Goal: Information Seeking & Learning: Learn about a topic

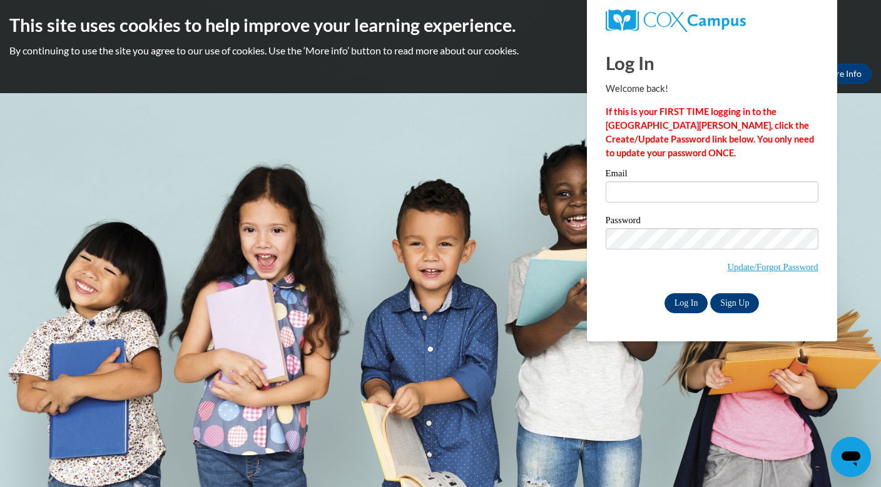
type input "j.beck@stonebank.k12.wi.us"
click at [684, 303] on input "Log In" at bounding box center [686, 303] width 44 height 20
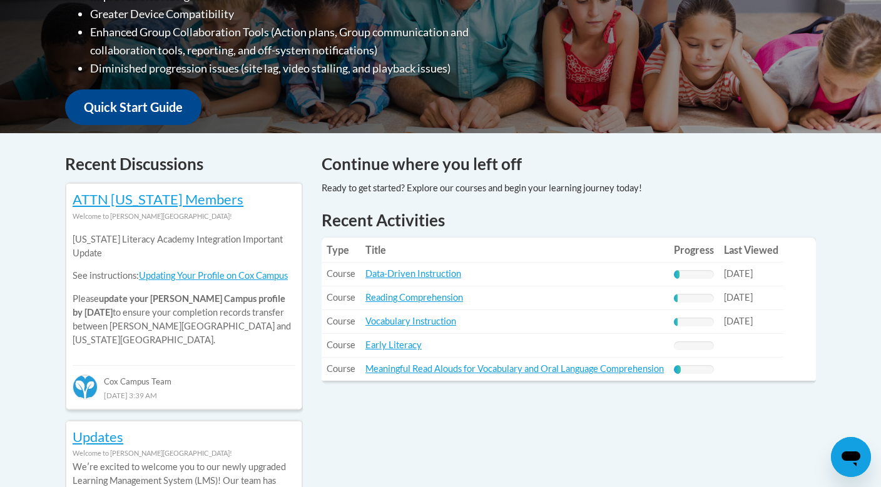
scroll to position [402, 0]
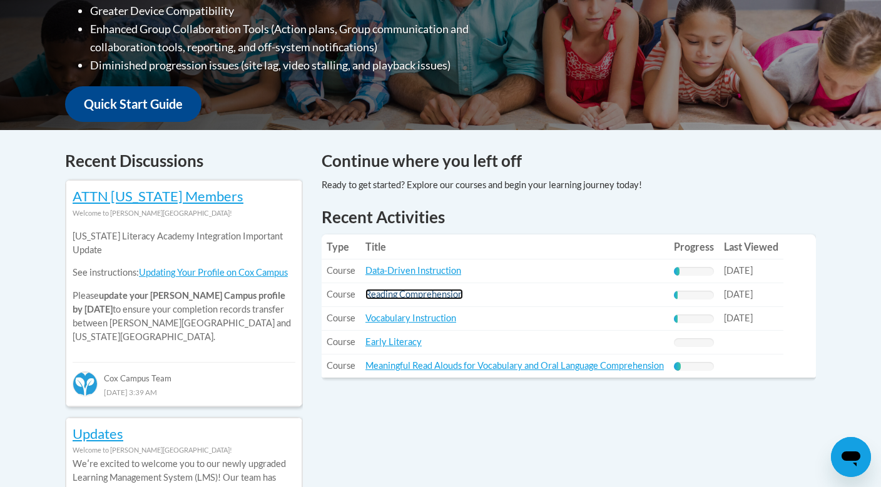
click at [448, 295] on link "Reading Comprehension" at bounding box center [414, 294] width 98 height 11
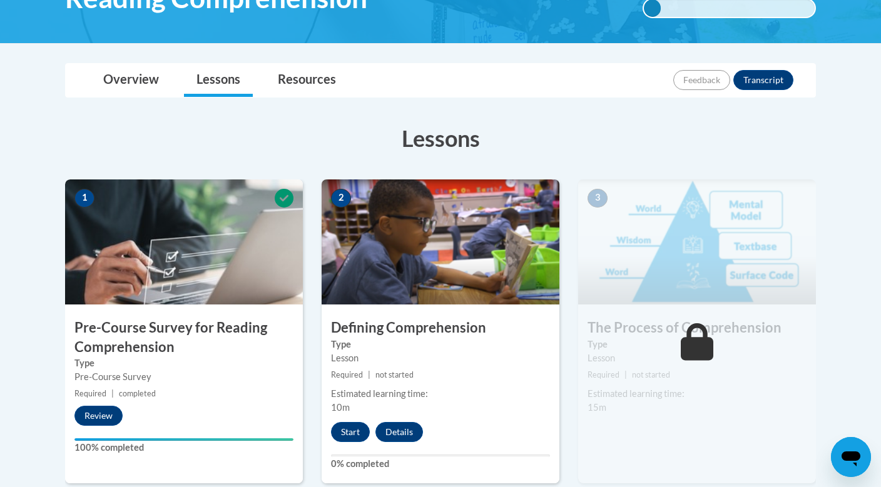
scroll to position [381, 0]
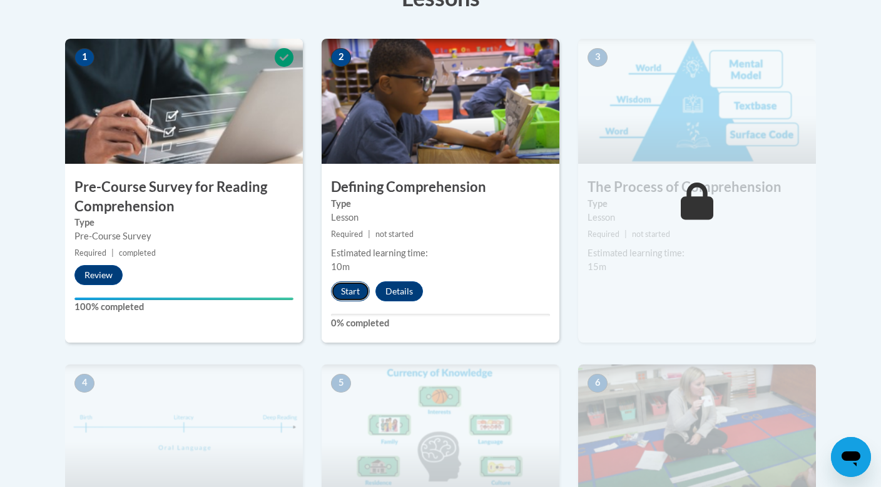
click at [350, 290] on button "Start" at bounding box center [350, 291] width 39 height 20
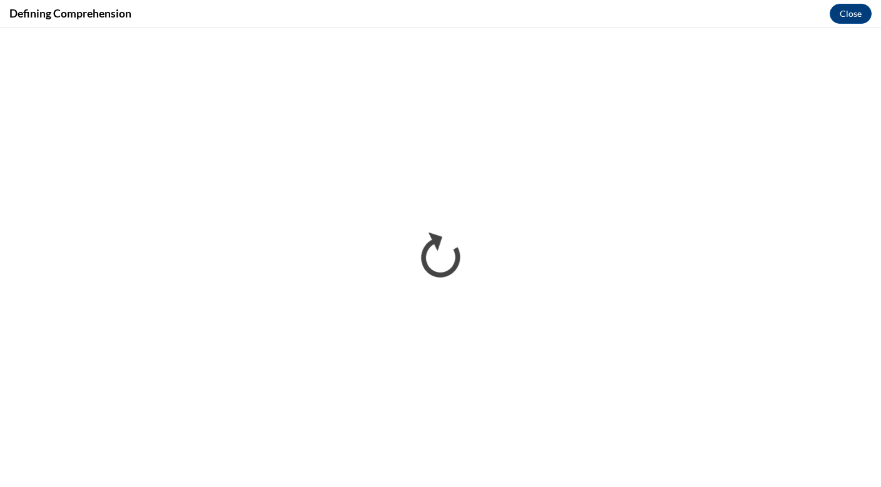
scroll to position [0, 0]
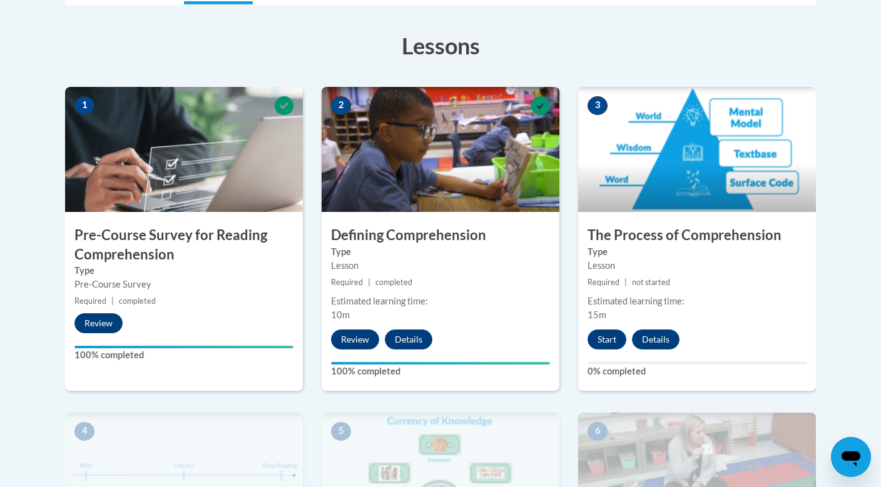
scroll to position [336, 0]
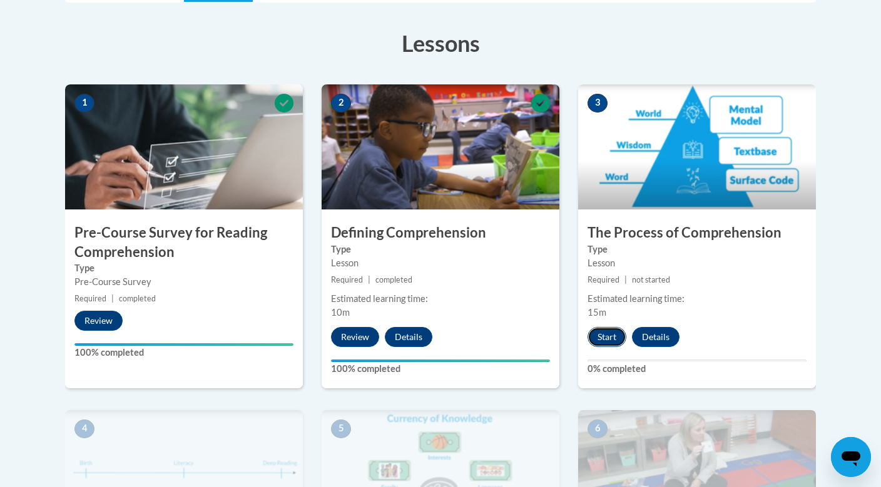
click at [609, 334] on button "Start" at bounding box center [606, 337] width 39 height 20
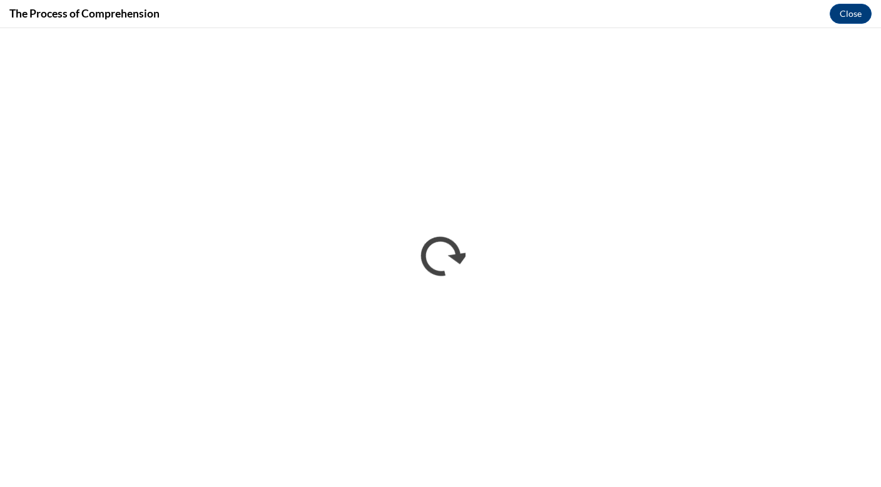
scroll to position [0, 0]
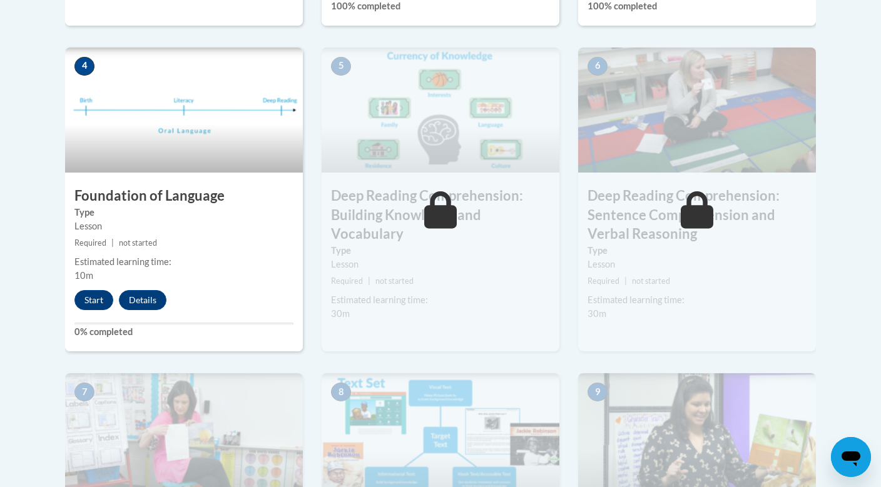
scroll to position [700, 0]
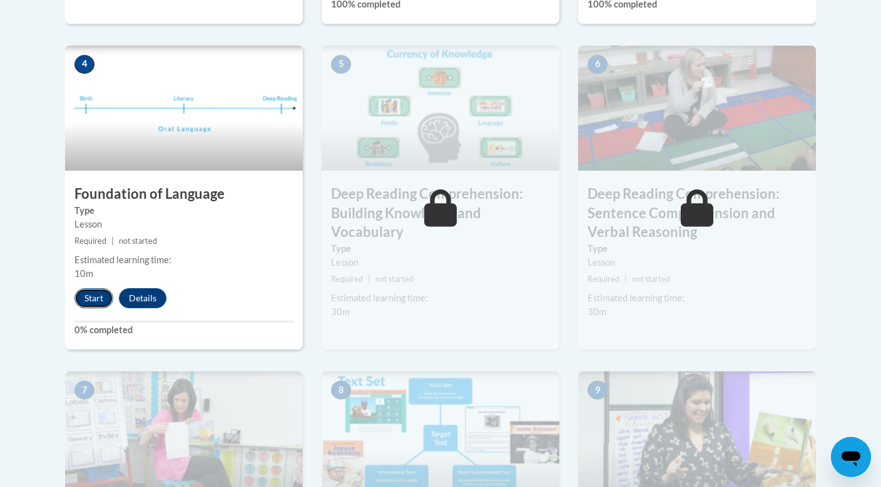
click at [89, 295] on button "Start" at bounding box center [93, 298] width 39 height 20
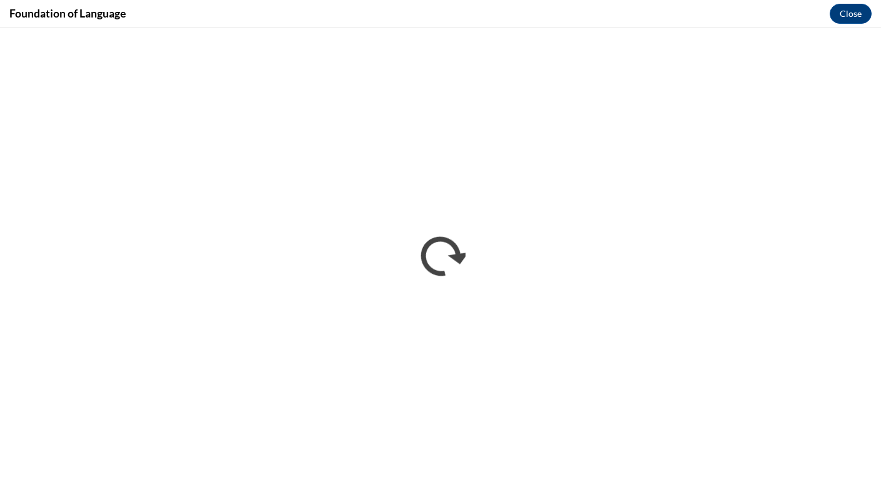
scroll to position [0, 0]
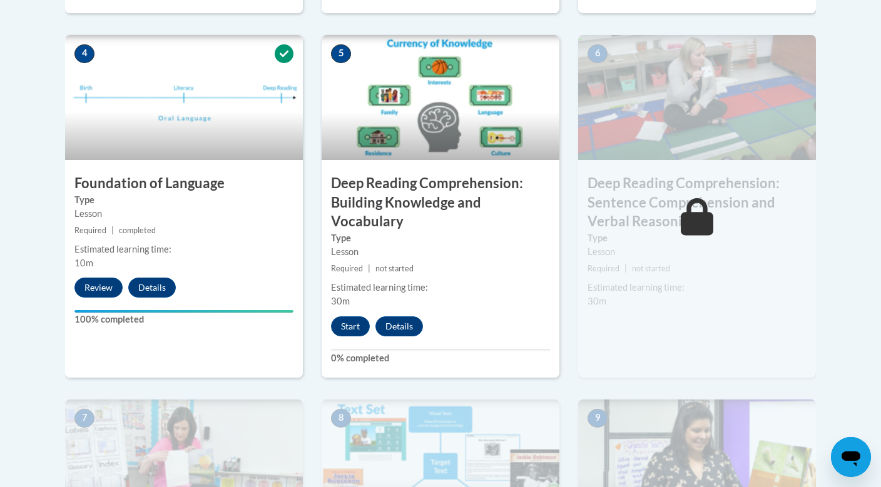
scroll to position [709, 0]
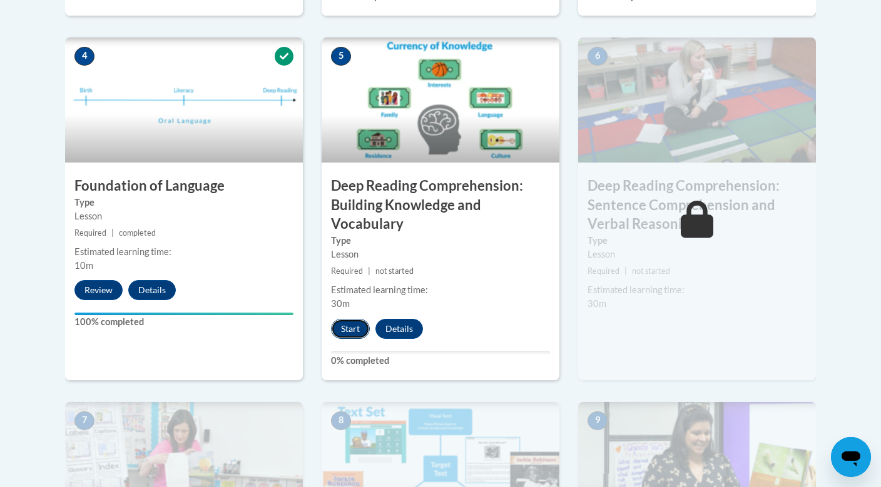
click at [353, 330] on button "Start" at bounding box center [350, 329] width 39 height 20
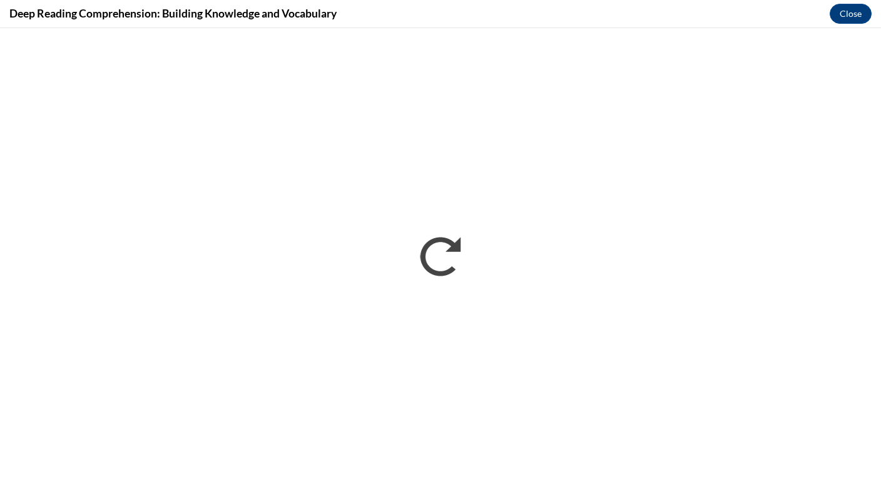
scroll to position [0, 0]
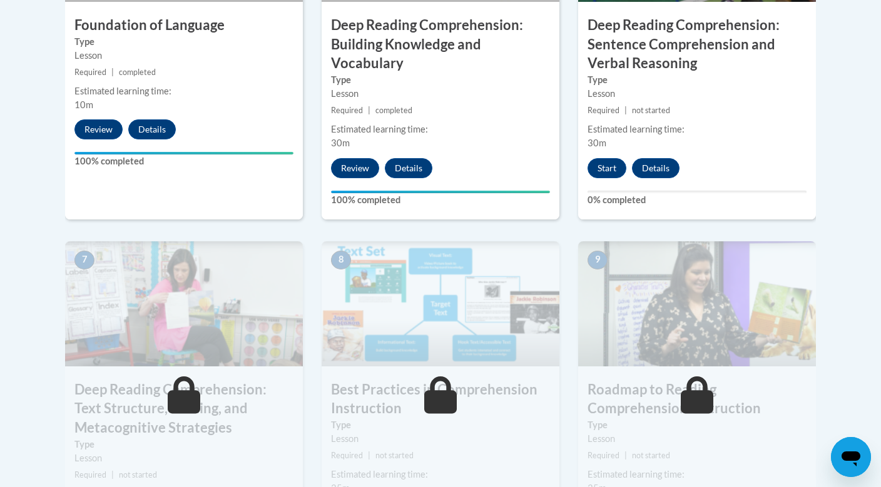
scroll to position [788, 0]
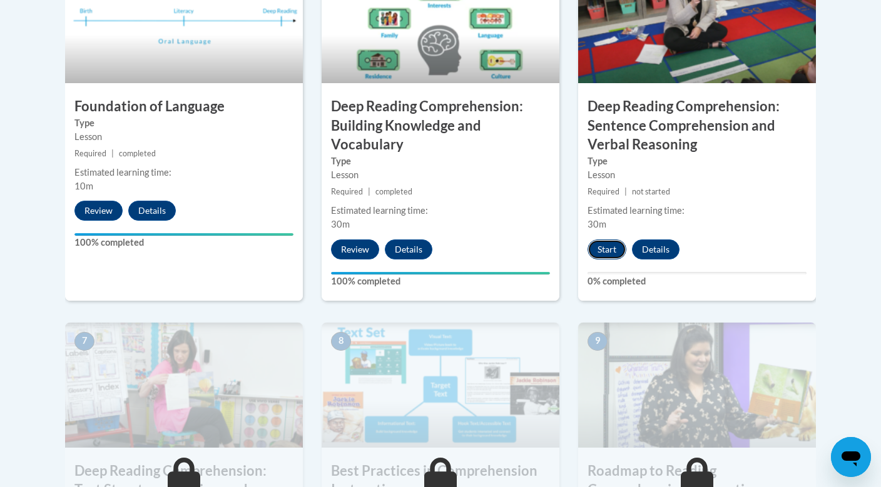
click at [603, 244] on button "Start" at bounding box center [606, 250] width 39 height 20
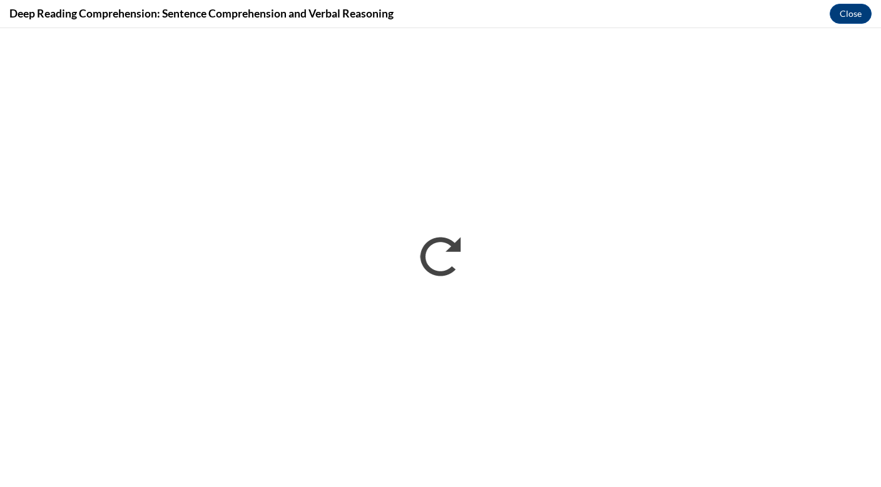
scroll to position [0, 0]
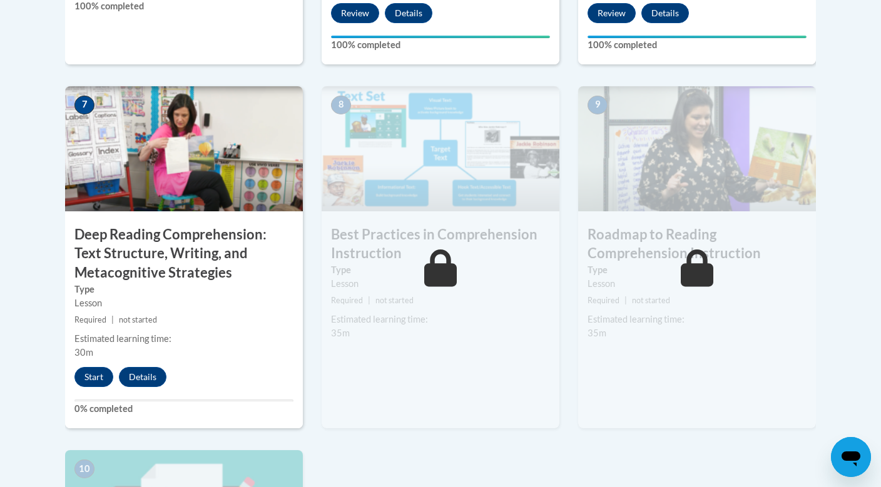
scroll to position [1025, 0]
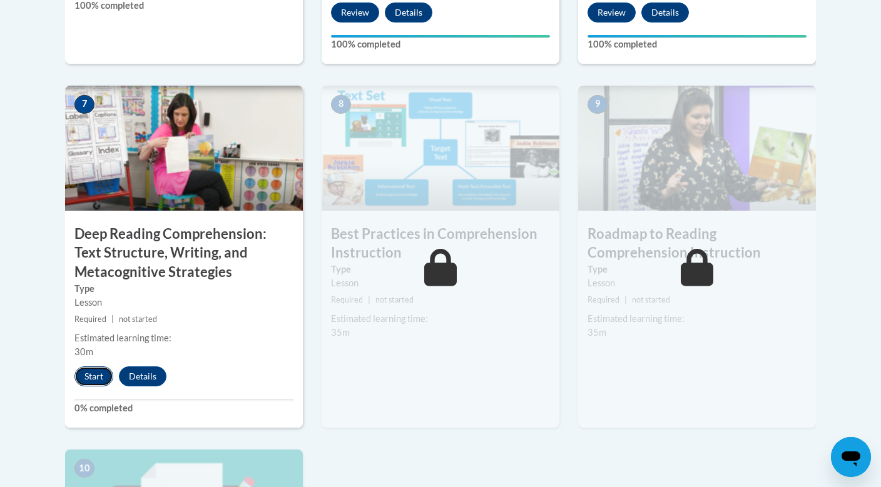
click at [96, 377] on button "Start" at bounding box center [93, 376] width 39 height 20
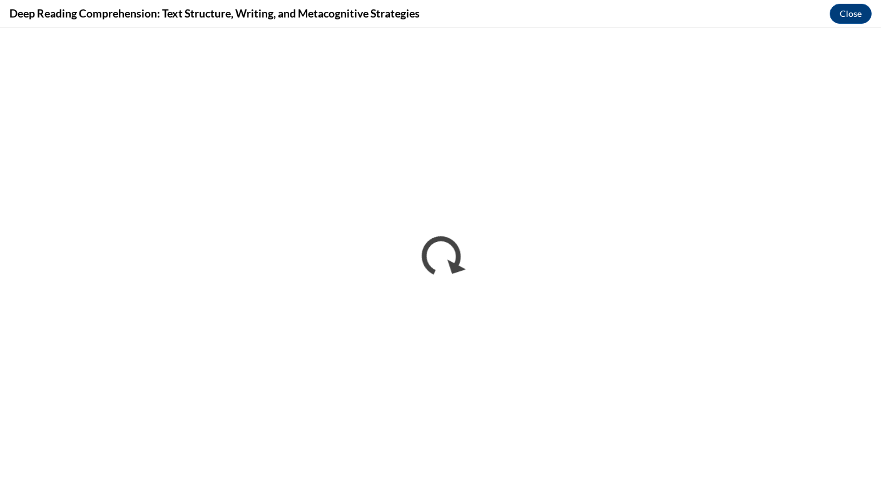
scroll to position [0, 0]
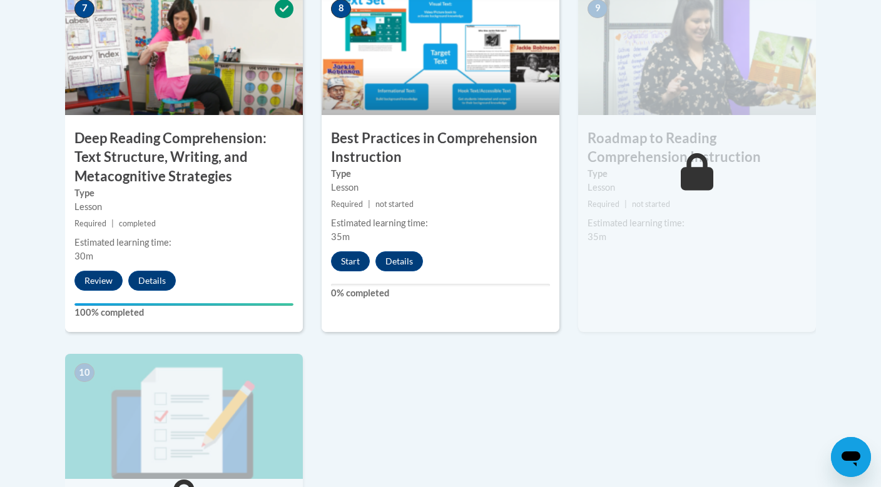
scroll to position [1131, 0]
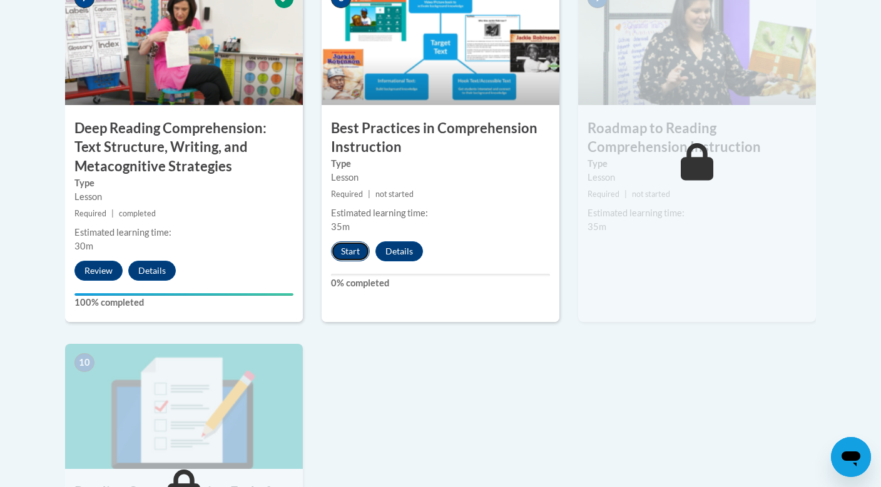
click at [353, 254] on button "Start" at bounding box center [350, 251] width 39 height 20
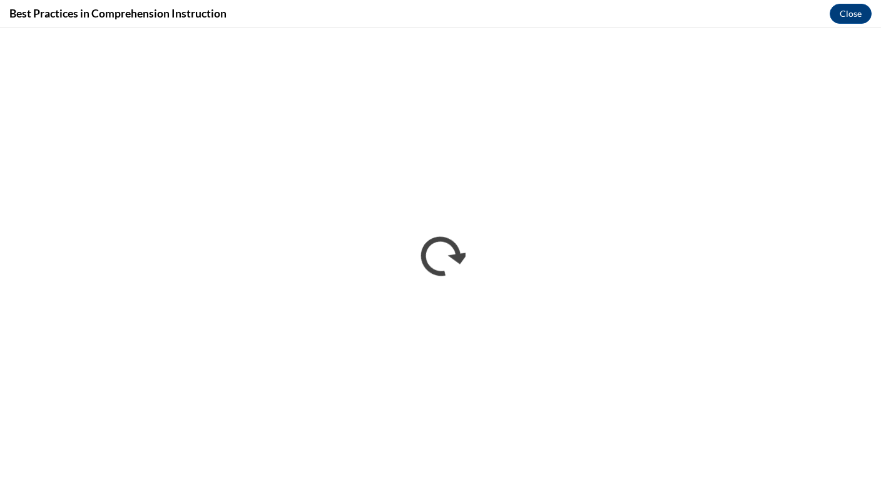
scroll to position [0, 0]
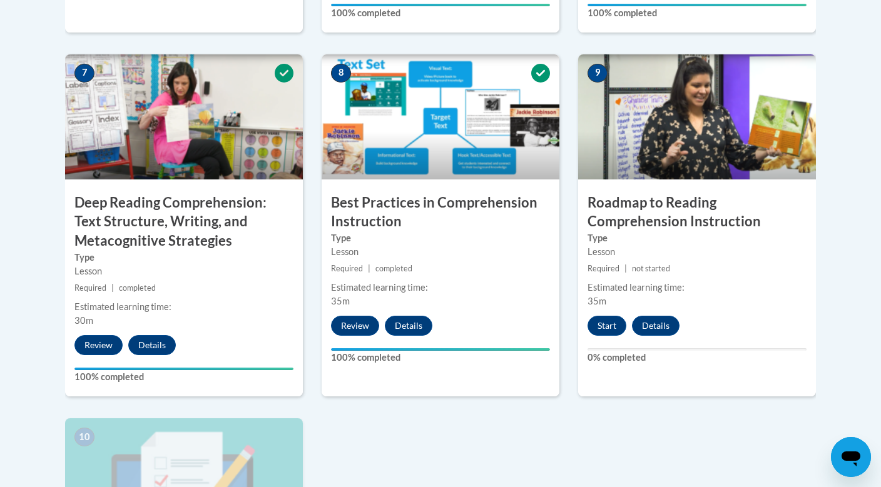
scroll to position [1059, 0]
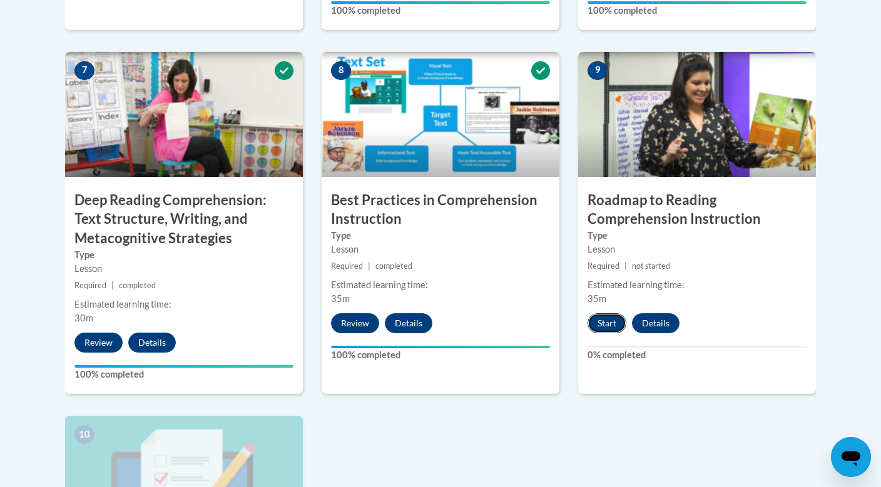
click at [607, 321] on button "Start" at bounding box center [606, 323] width 39 height 20
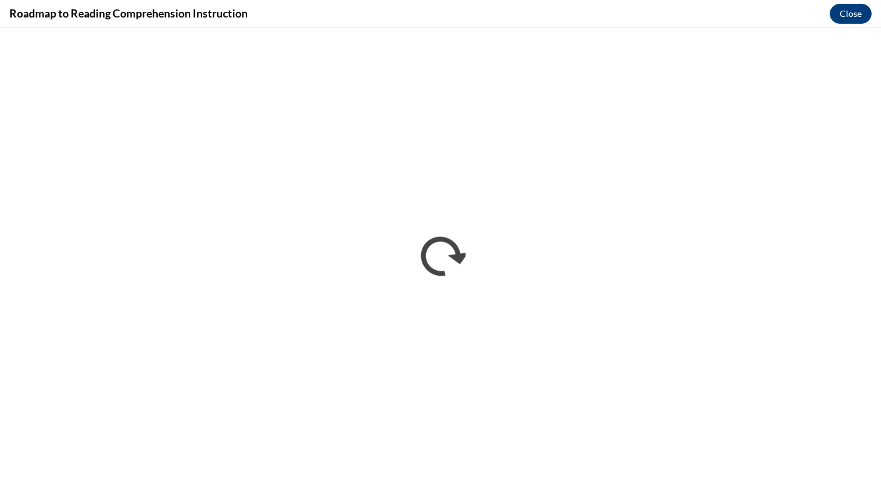
scroll to position [0, 0]
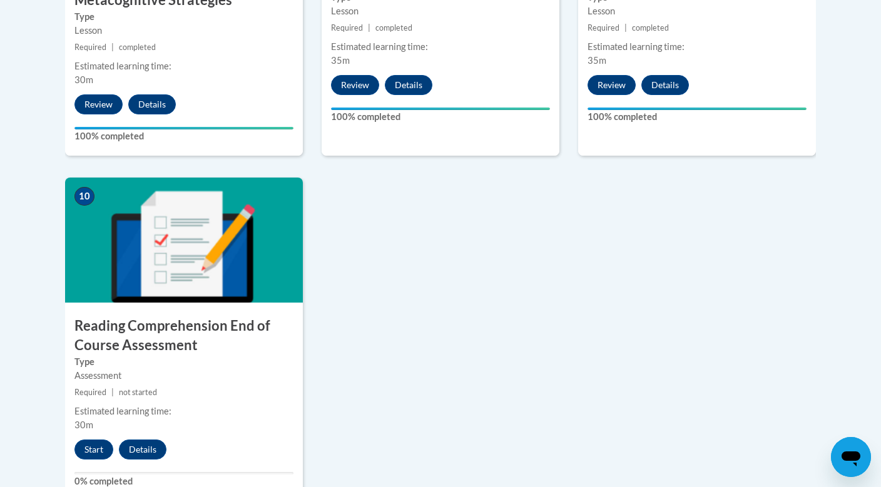
scroll to position [1298, 0]
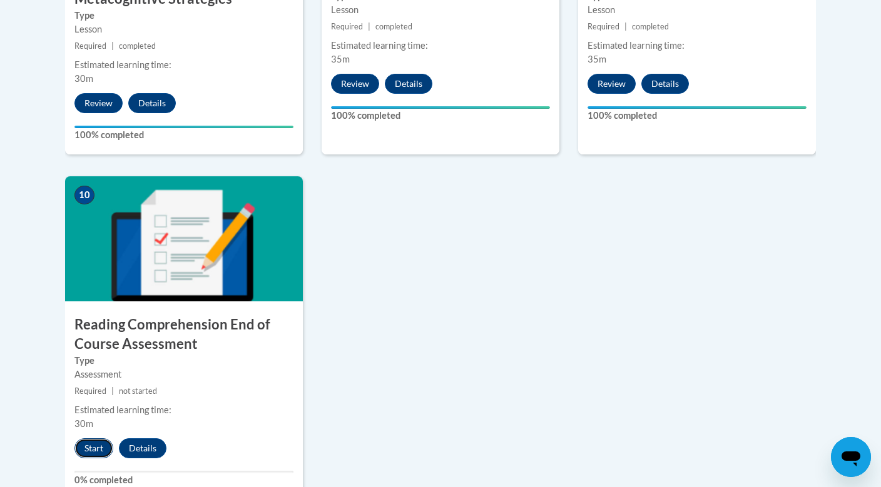
click at [94, 447] on button "Start" at bounding box center [93, 448] width 39 height 20
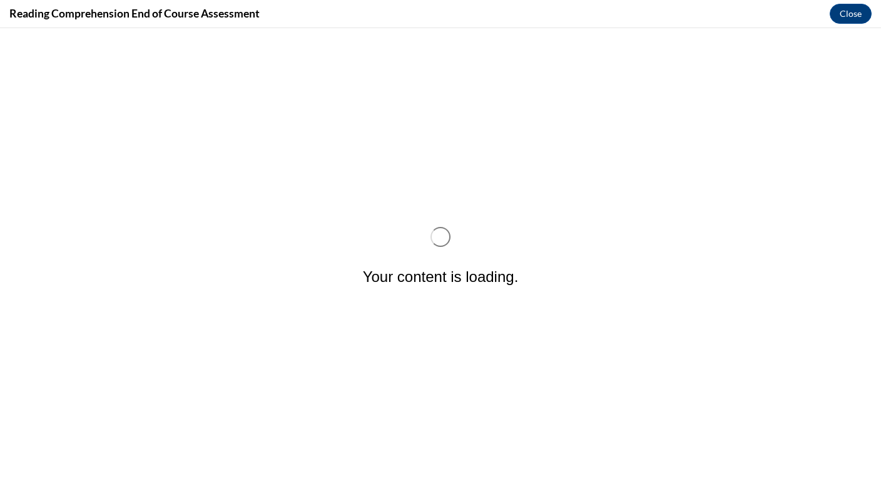
scroll to position [0, 0]
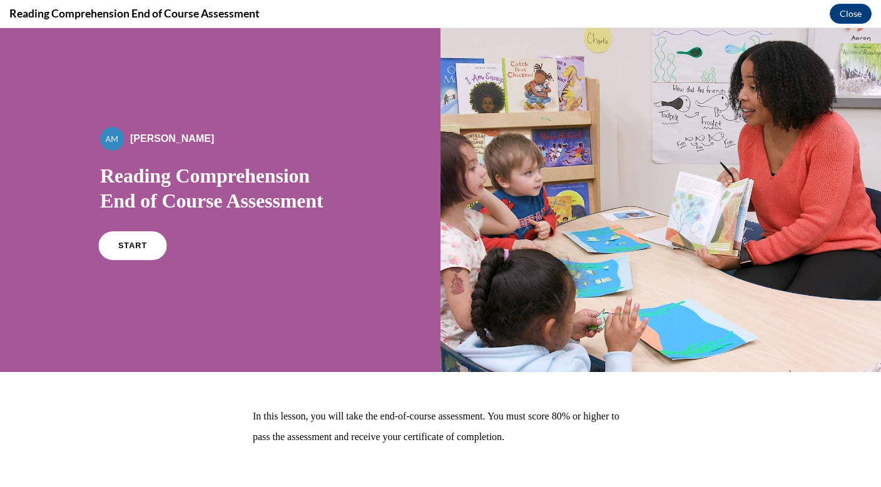
click at [129, 247] on span "START" at bounding box center [132, 245] width 29 height 9
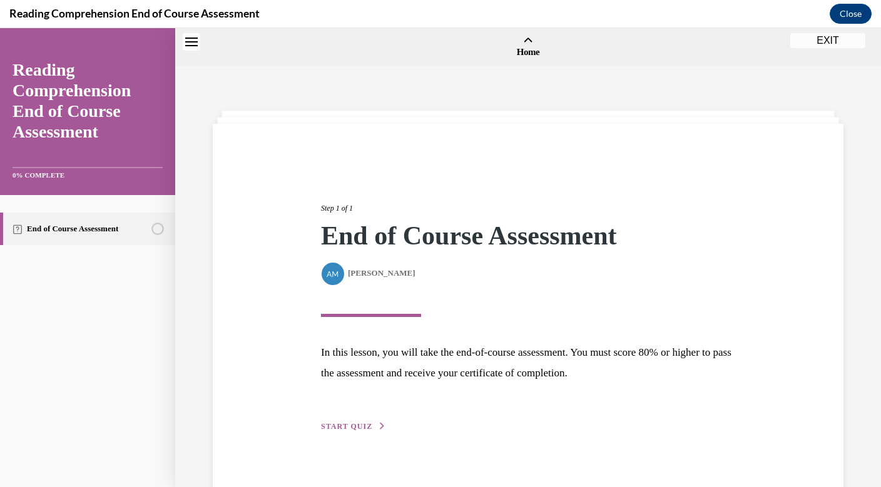
scroll to position [39, 0]
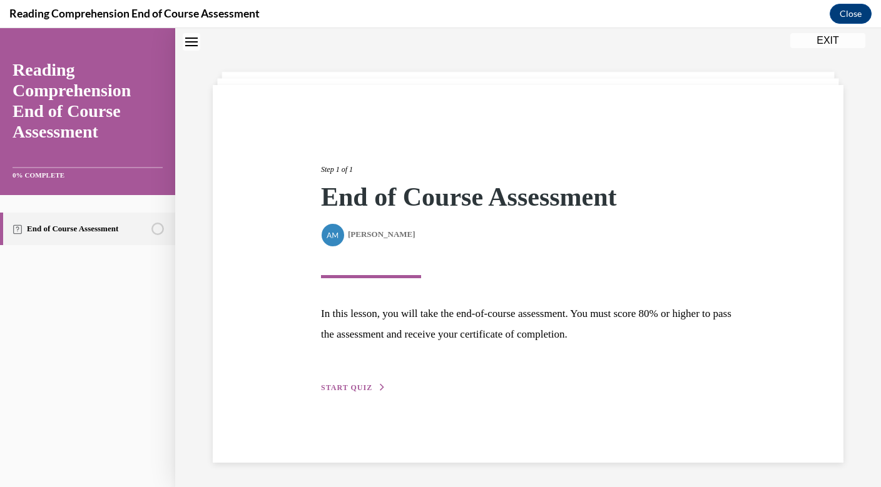
click at [350, 390] on span "START QUIZ" at bounding box center [346, 387] width 51 height 9
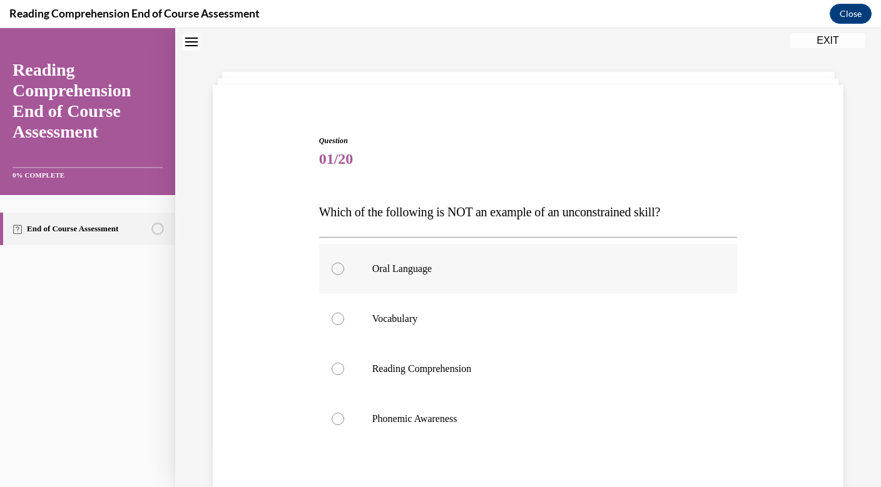
click at [340, 266] on div at bounding box center [337, 269] width 13 height 13
click at [340, 266] on input "Oral Language" at bounding box center [337, 269] width 13 height 13
radio input "true"
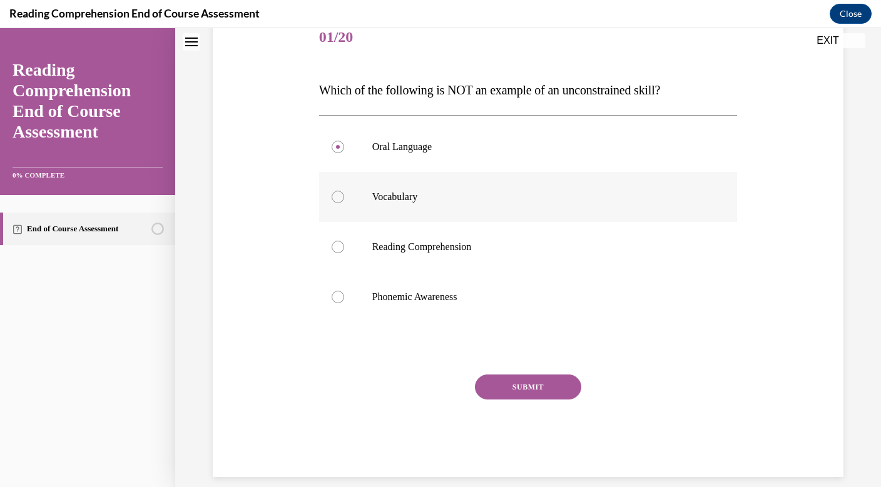
scroll to position [165, 0]
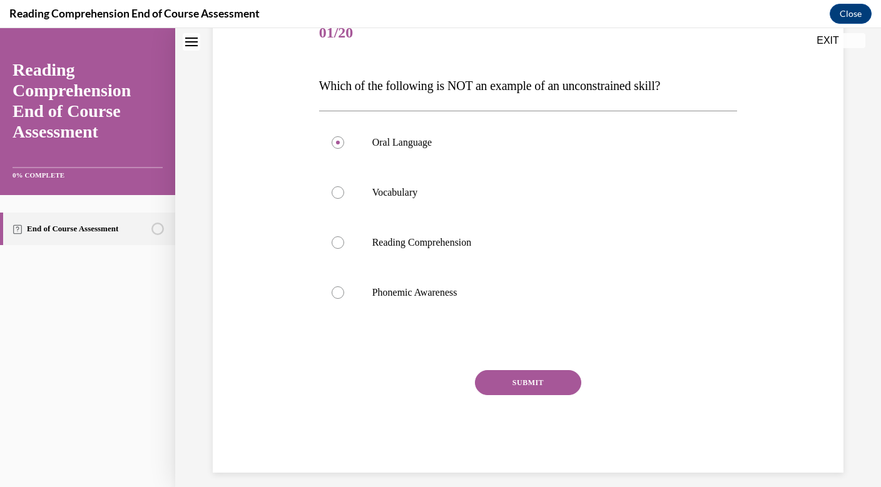
click at [529, 383] on button "SUBMIT" at bounding box center [528, 382] width 106 height 25
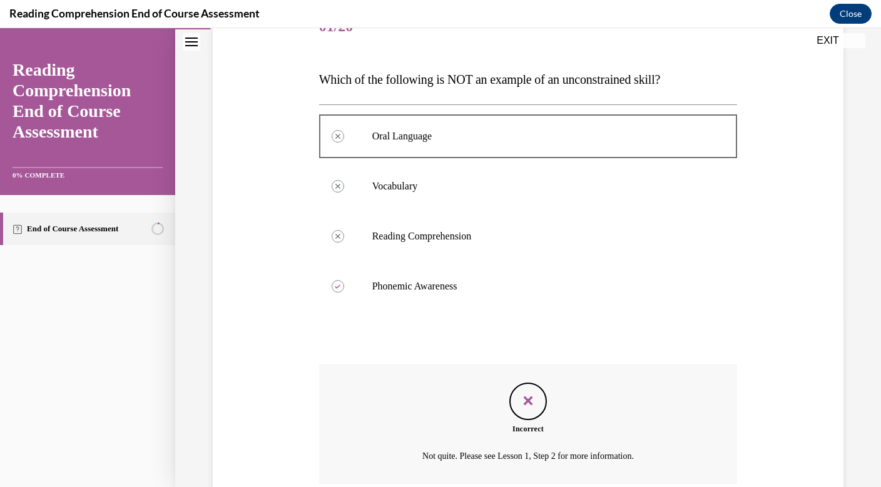
scroll to position [175, 0]
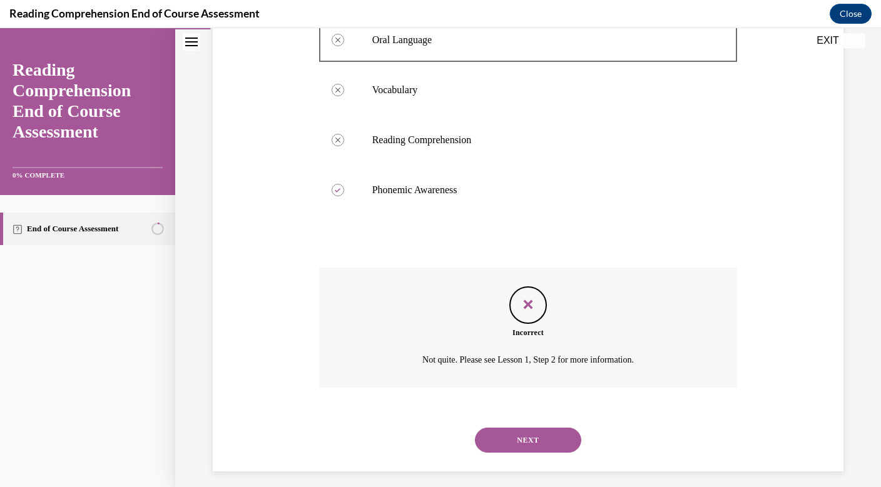
click at [530, 441] on button "NEXT" at bounding box center [528, 440] width 106 height 25
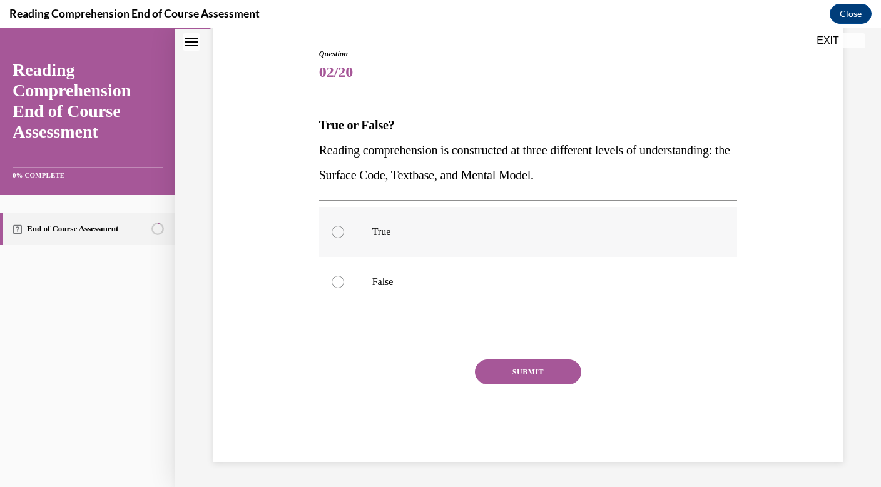
click at [341, 233] on div at bounding box center [337, 232] width 13 height 13
click at [341, 233] on input "True" at bounding box center [337, 232] width 13 height 13
radio input "true"
click at [530, 374] on button "SUBMIT" at bounding box center [528, 372] width 106 height 25
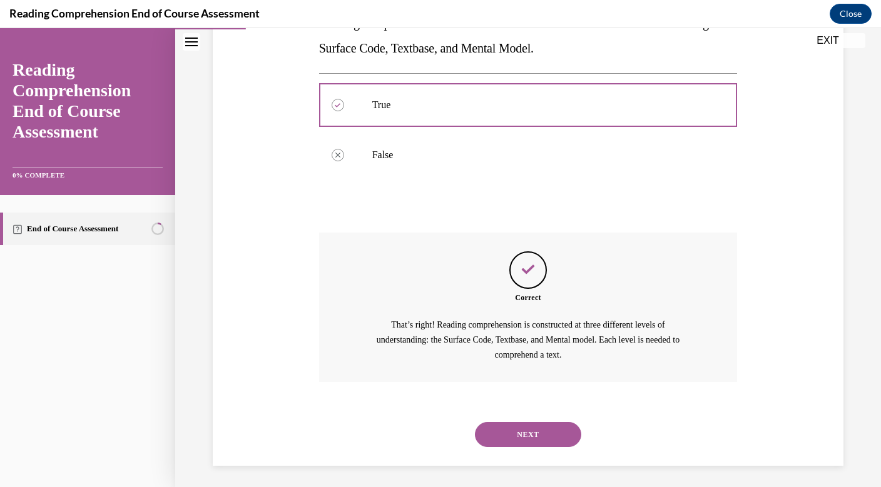
scroll to position [256, 0]
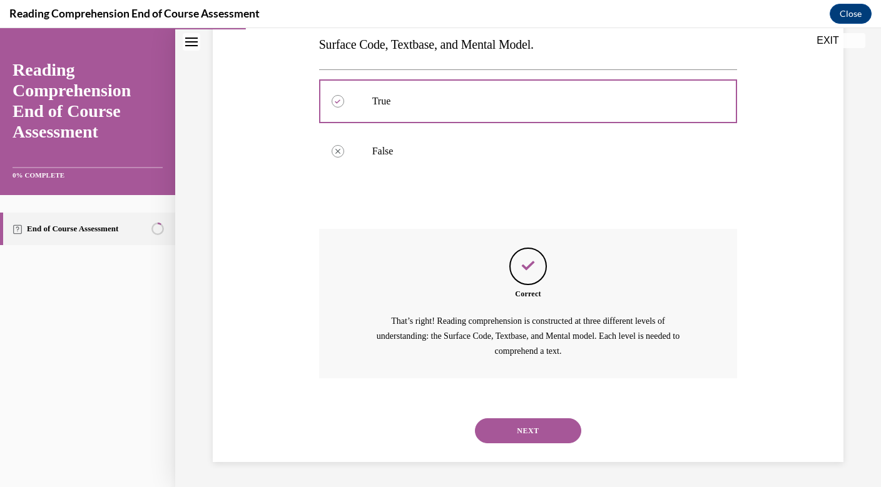
click at [528, 431] on button "NEXT" at bounding box center [528, 430] width 106 height 25
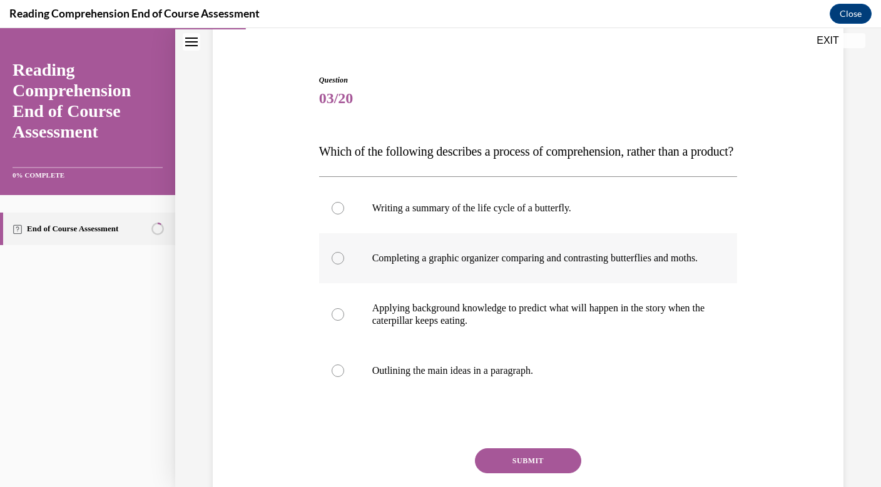
scroll to position [103, 0]
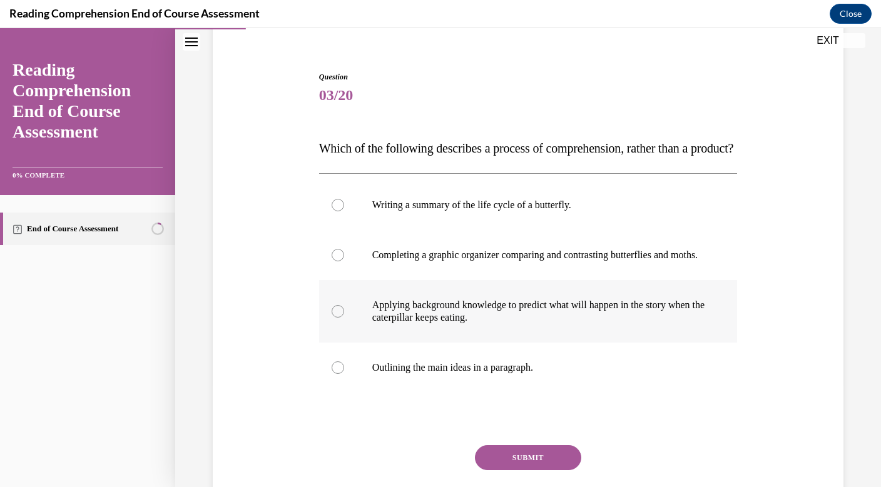
click at [336, 318] on div at bounding box center [337, 311] width 13 height 13
click at [336, 318] on input "Applying background knowledge to predict what will happen in the story when the…" at bounding box center [337, 311] width 13 height 13
radio input "true"
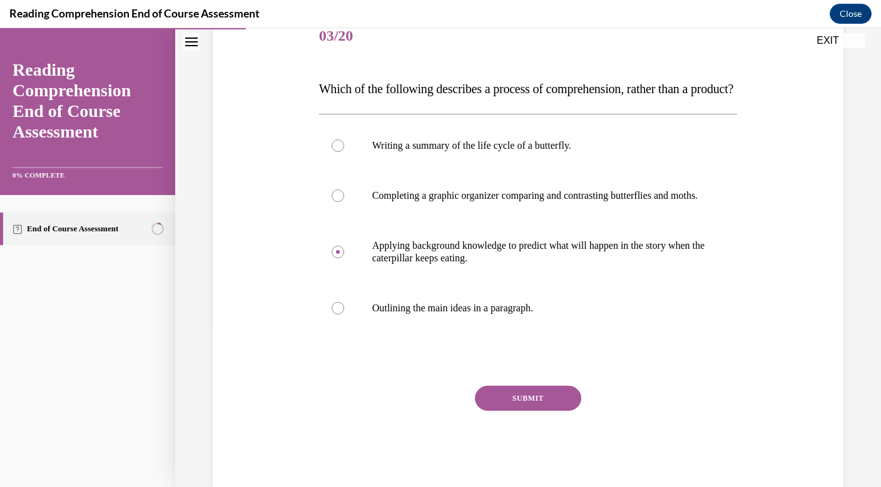
click at [536, 411] on button "SUBMIT" at bounding box center [528, 398] width 106 height 25
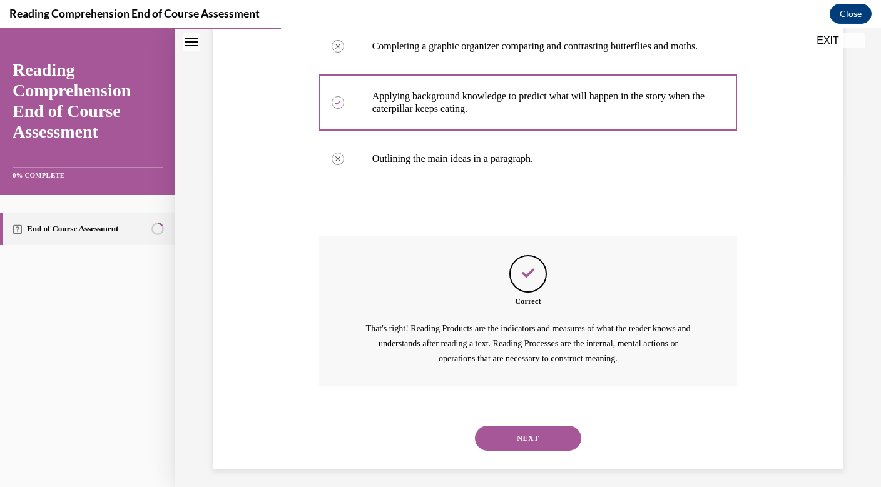
scroll to position [356, 0]
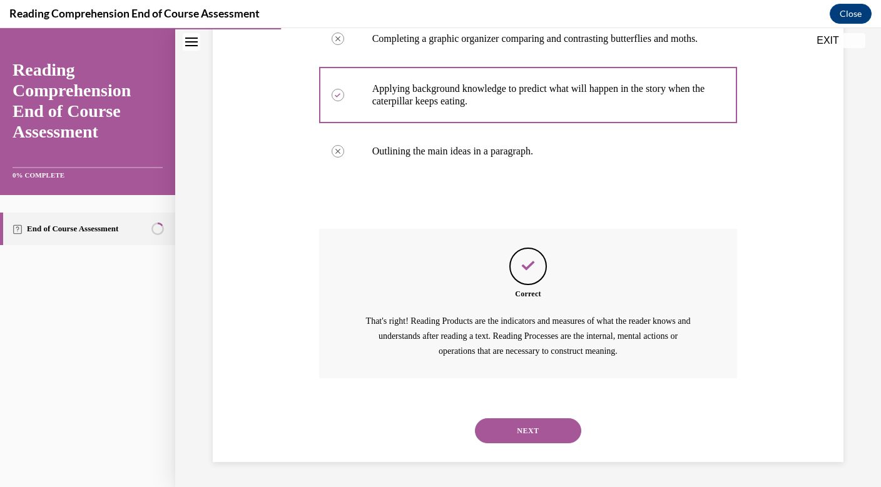
click at [538, 430] on button "NEXT" at bounding box center [528, 430] width 106 height 25
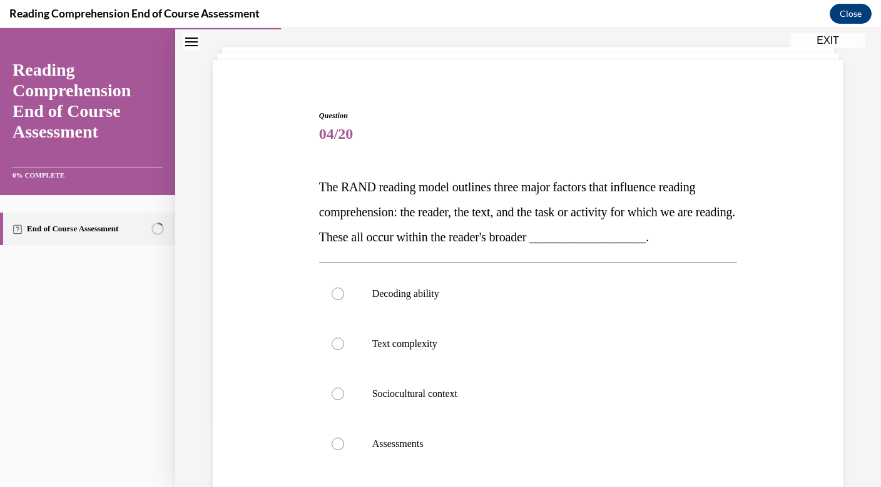
scroll to position [65, 0]
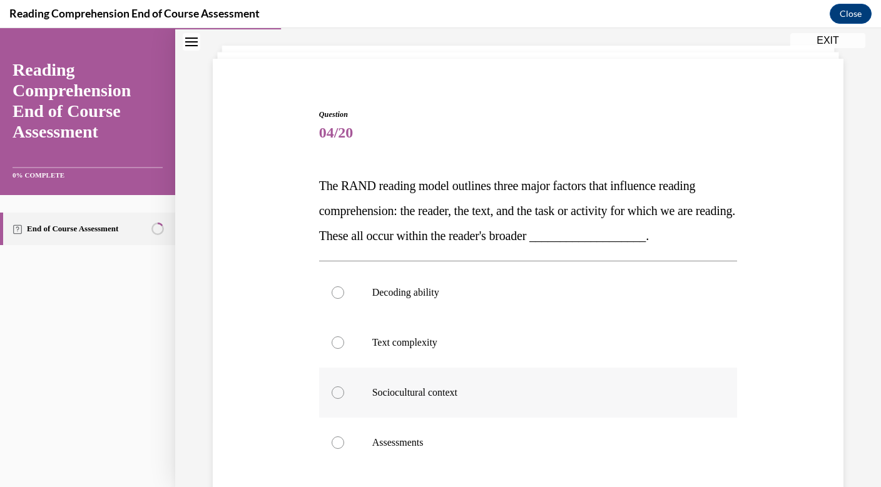
click at [336, 393] on div at bounding box center [337, 392] width 13 height 13
click at [336, 393] on input "Sociocultural context" at bounding box center [337, 392] width 13 height 13
radio input "true"
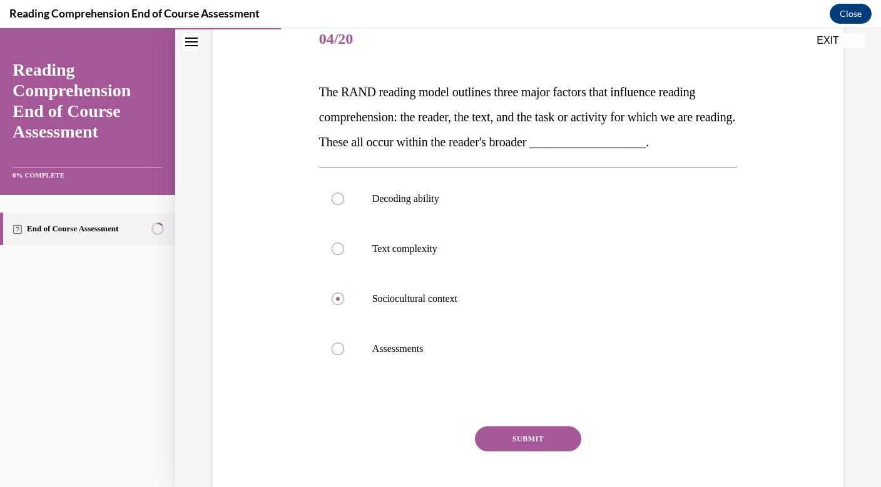
click at [537, 439] on button "SUBMIT" at bounding box center [528, 439] width 106 height 25
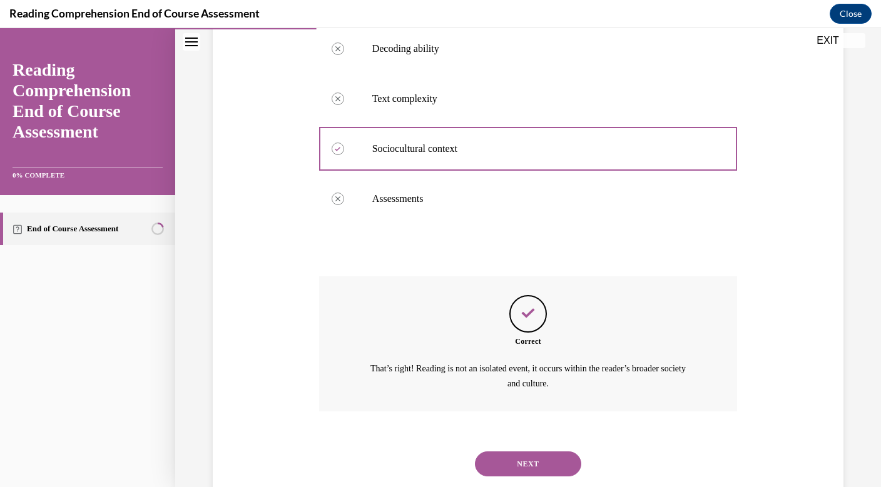
scroll to position [341, 0]
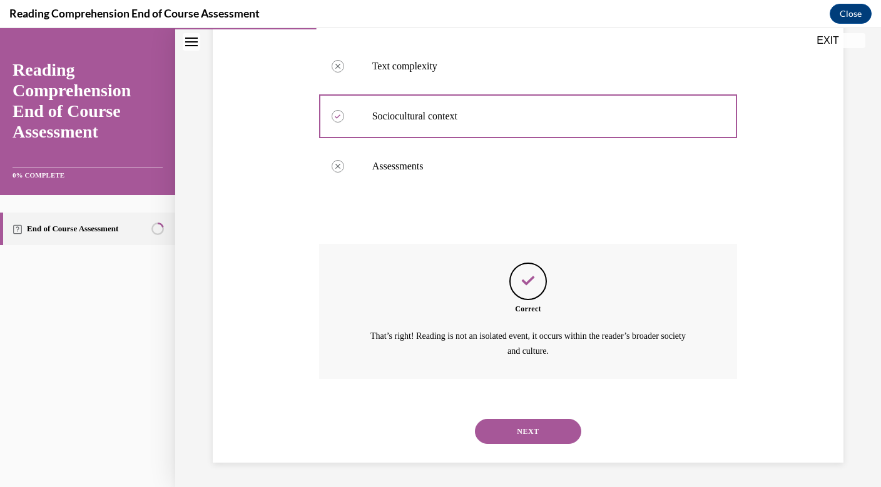
click at [536, 434] on button "NEXT" at bounding box center [528, 431] width 106 height 25
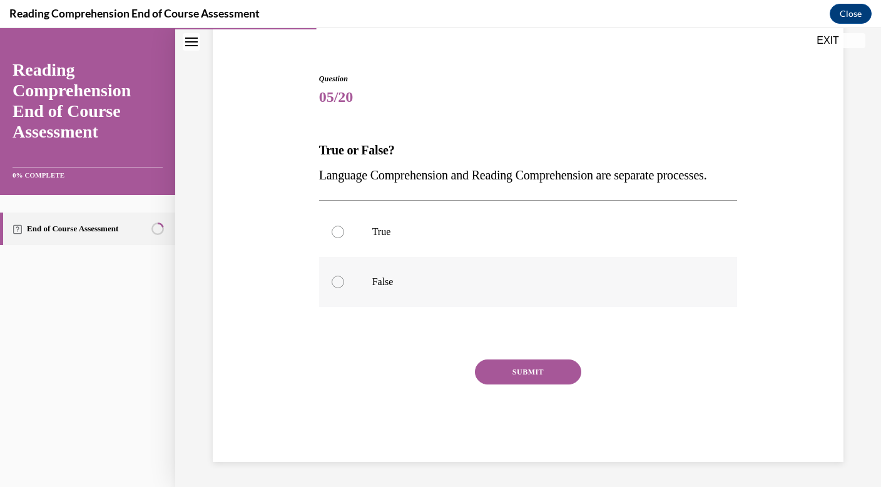
click at [337, 283] on div at bounding box center [337, 282] width 13 height 13
click at [337, 283] on input "False" at bounding box center [337, 282] width 13 height 13
radio input "true"
click at [535, 372] on button "SUBMIT" at bounding box center [528, 372] width 106 height 25
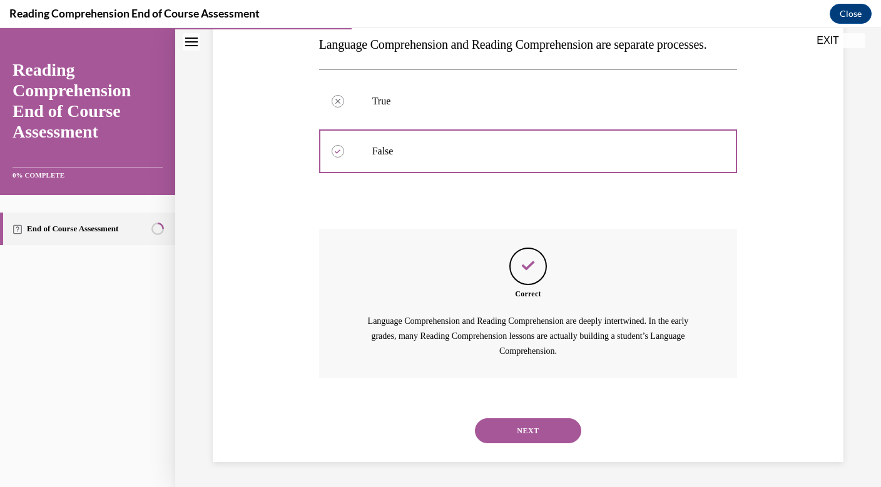
scroll to position [256, 0]
click at [535, 430] on button "NEXT" at bounding box center [528, 430] width 106 height 25
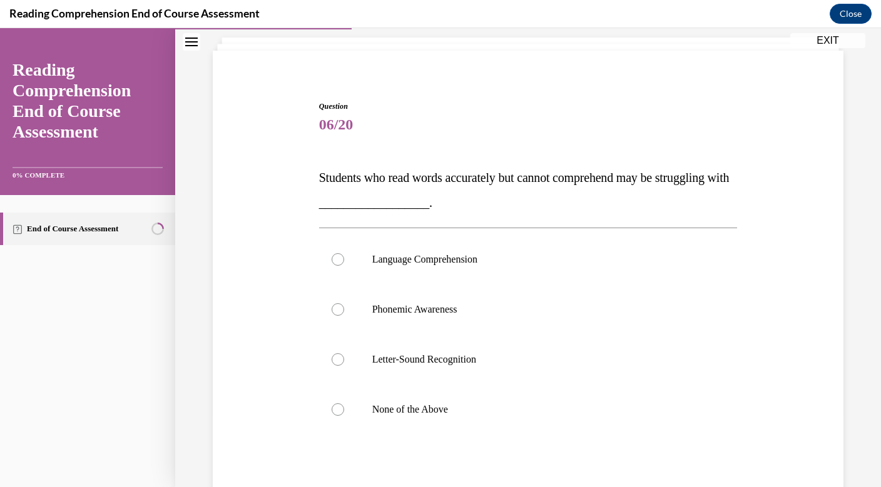
scroll to position [73, 0]
click at [338, 258] on div at bounding box center [337, 260] width 13 height 13
click at [338, 258] on input "Language Comprehension" at bounding box center [337, 260] width 13 height 13
radio input "true"
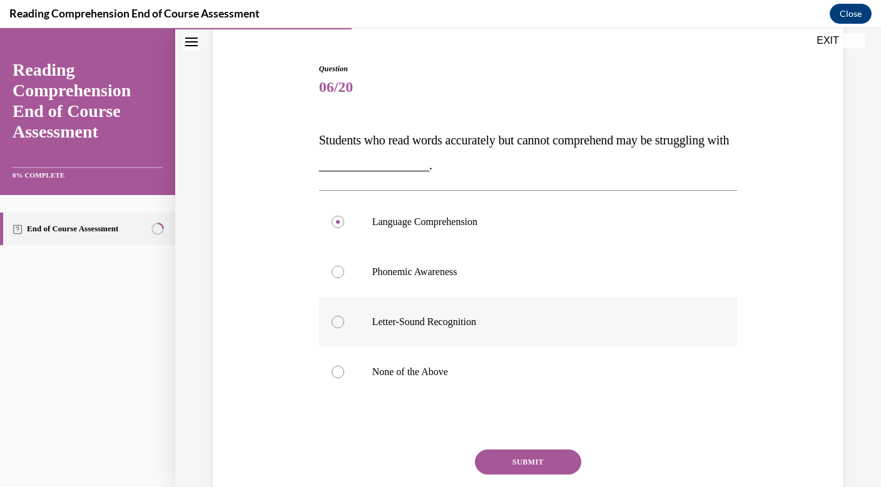
scroll to position [111, 0]
click at [543, 460] on button "SUBMIT" at bounding box center [528, 461] width 106 height 25
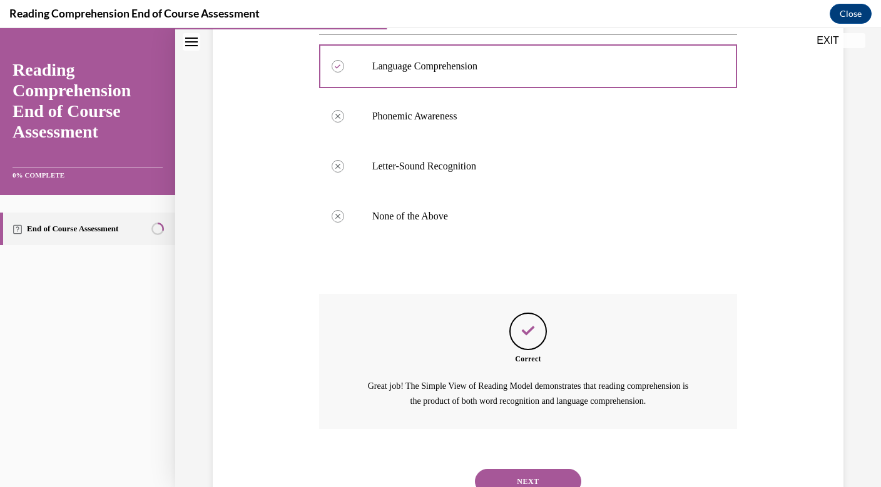
scroll to position [316, 0]
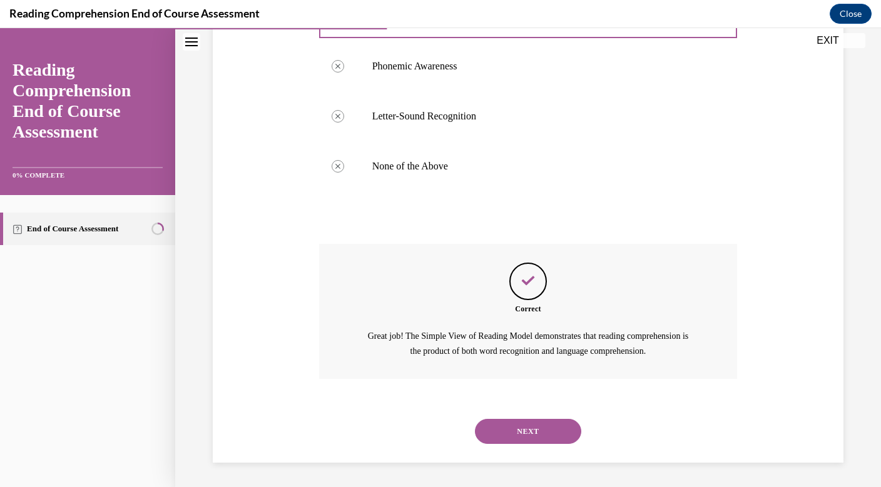
click at [536, 432] on button "NEXT" at bounding box center [528, 431] width 106 height 25
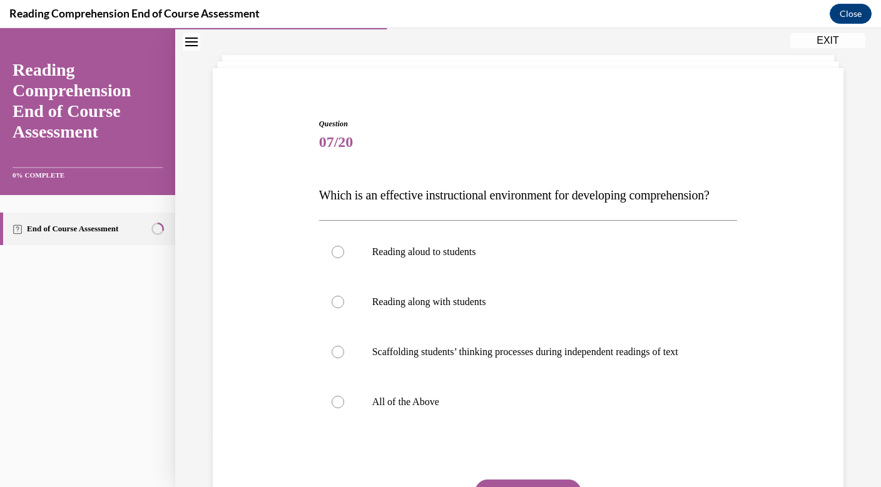
scroll to position [57, 0]
click at [337, 407] on div at bounding box center [337, 401] width 13 height 13
click at [337, 407] on input "All of the Above" at bounding box center [337, 401] width 13 height 13
radio input "true"
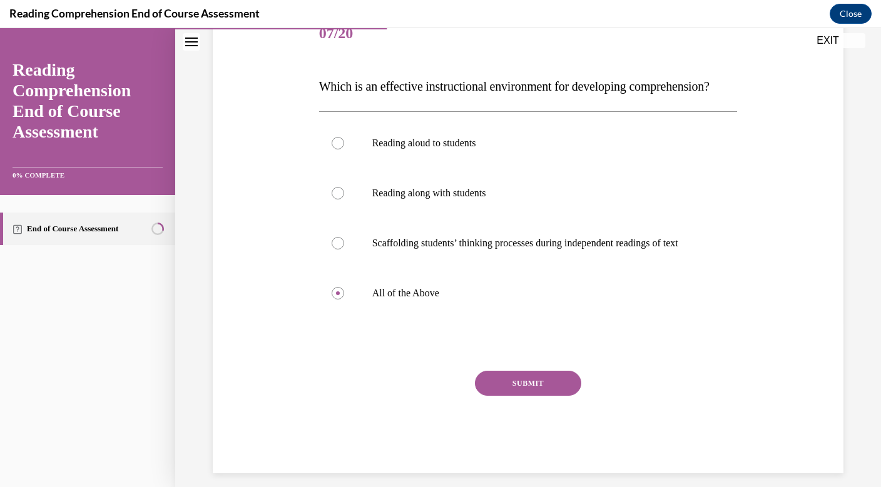
click at [523, 396] on button "SUBMIT" at bounding box center [528, 383] width 106 height 25
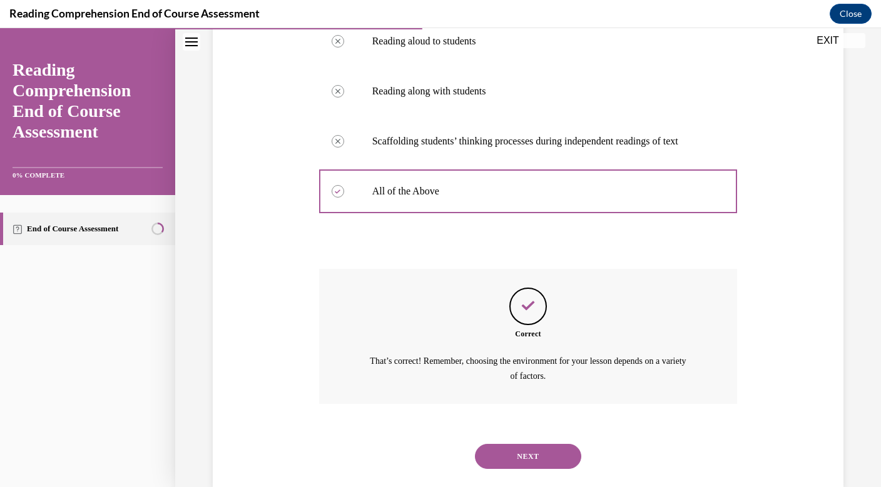
scroll to position [316, 0]
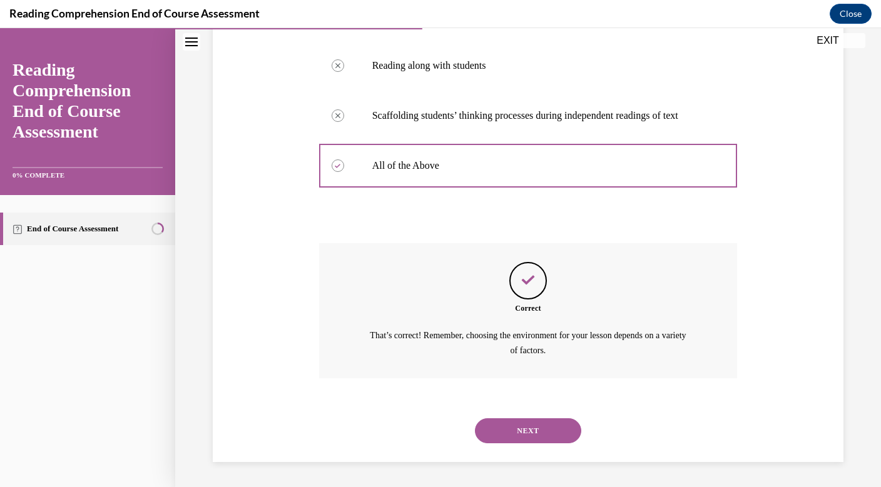
click at [528, 427] on button "NEXT" at bounding box center [528, 430] width 106 height 25
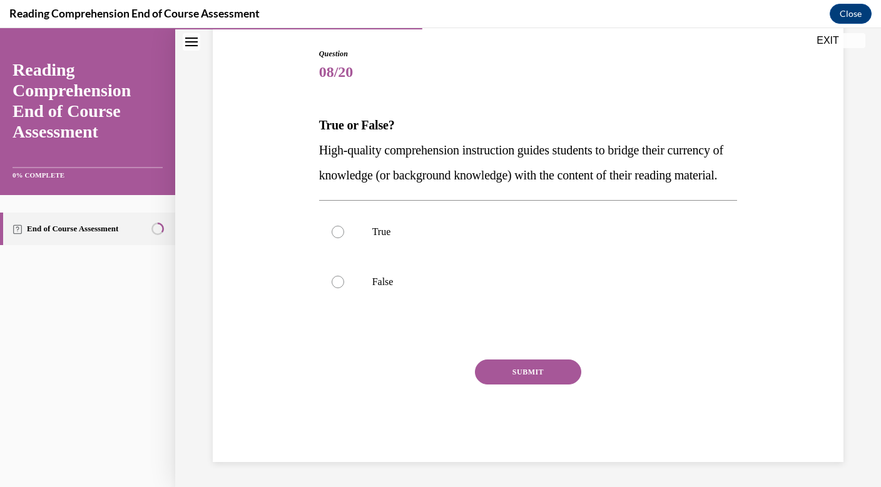
scroll to position [139, 0]
click at [339, 238] on div at bounding box center [337, 232] width 13 height 13
click at [339, 238] on input "True" at bounding box center [337, 232] width 13 height 13
radio input "true"
click at [543, 385] on button "SUBMIT" at bounding box center [528, 372] width 106 height 25
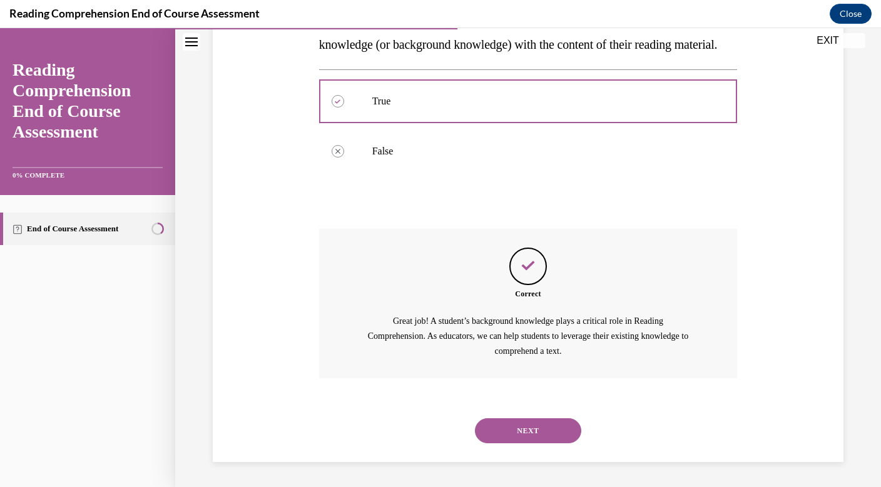
scroll to position [281, 0]
click at [537, 429] on button "NEXT" at bounding box center [528, 430] width 106 height 25
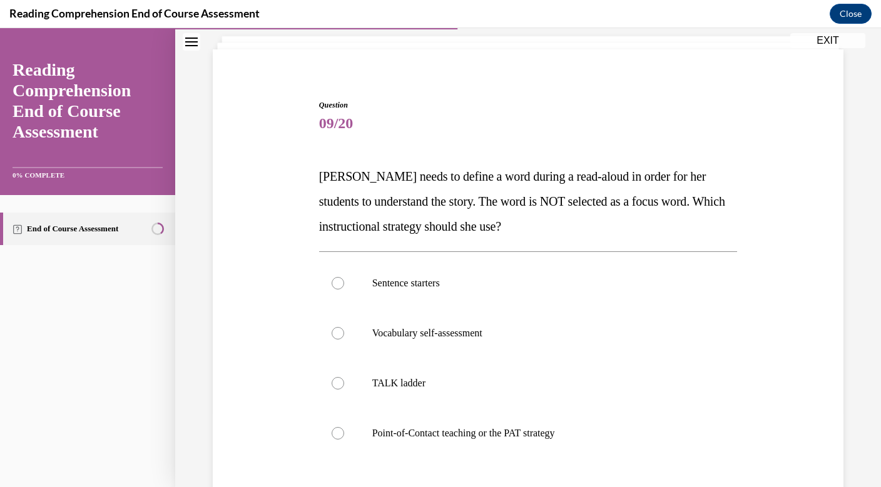
scroll to position [76, 0]
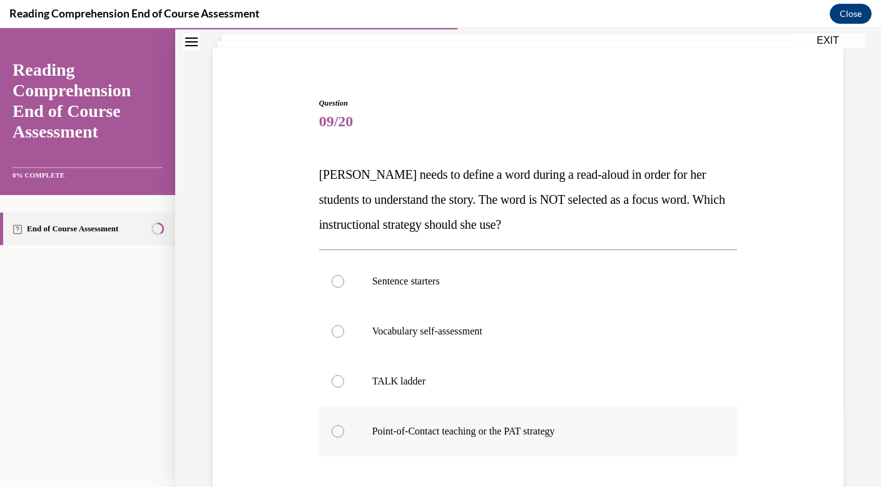
click at [337, 431] on div at bounding box center [337, 431] width 13 height 13
click at [337, 431] on input "Point-of-Contact teaching or the PAT strategy" at bounding box center [337, 431] width 13 height 13
radio input "true"
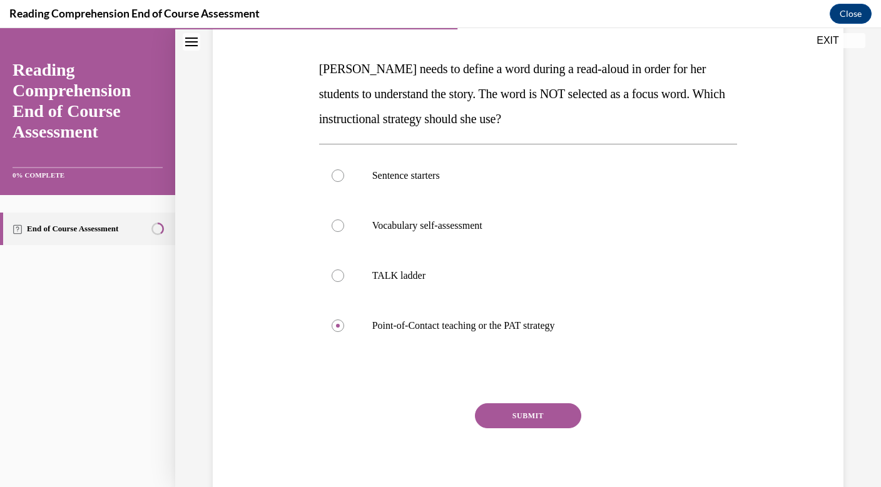
click at [532, 416] on button "SUBMIT" at bounding box center [528, 415] width 106 height 25
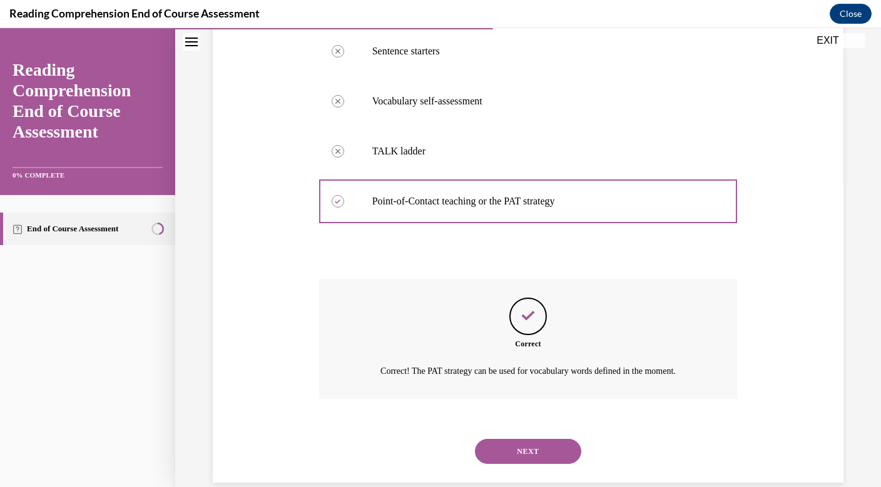
scroll to position [327, 0]
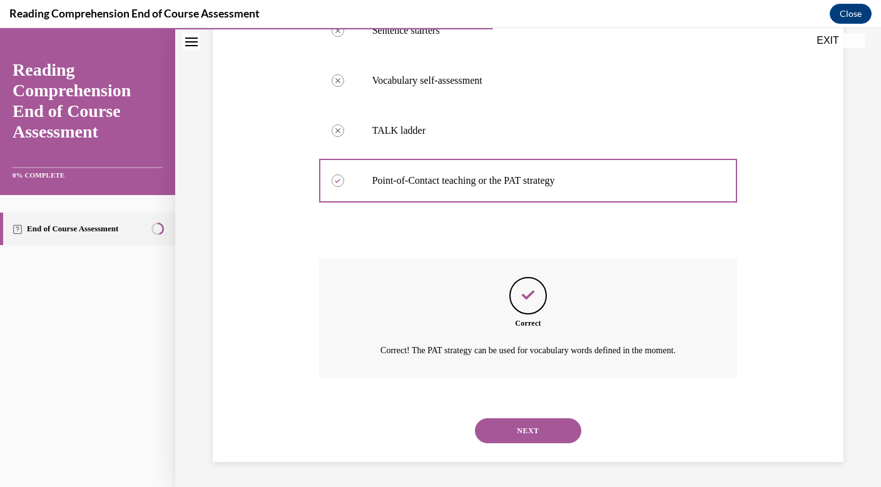
click at [527, 429] on button "NEXT" at bounding box center [528, 430] width 106 height 25
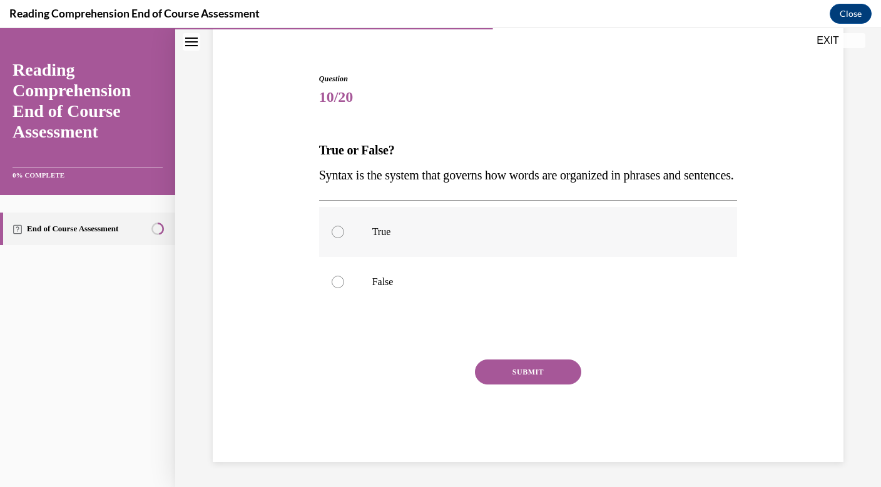
click at [336, 230] on div at bounding box center [337, 232] width 13 height 13
click at [336, 230] on input "True" at bounding box center [337, 232] width 13 height 13
radio input "true"
click at [529, 372] on button "SUBMIT" at bounding box center [528, 372] width 106 height 25
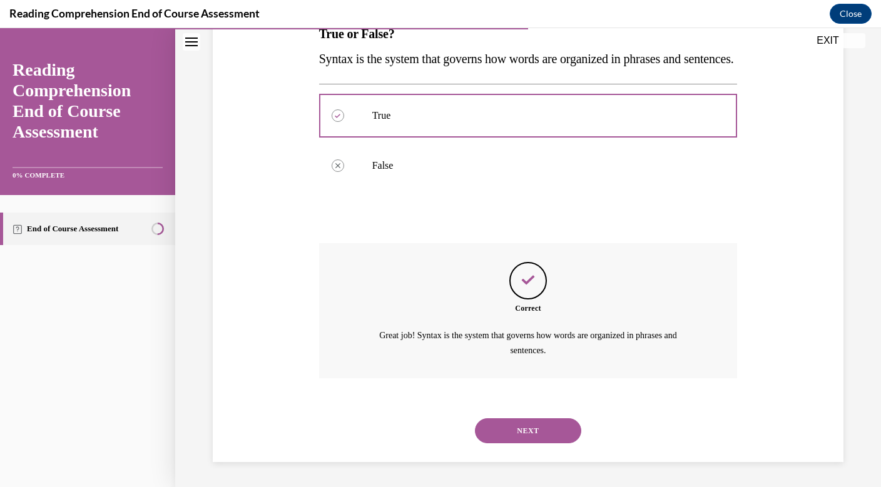
scroll to position [241, 0]
click at [524, 433] on button "NEXT" at bounding box center [528, 430] width 106 height 25
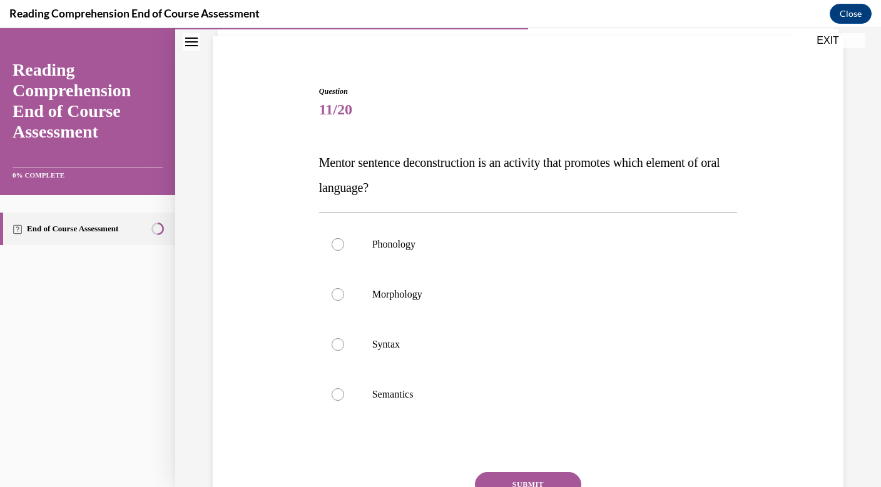
scroll to position [96, 0]
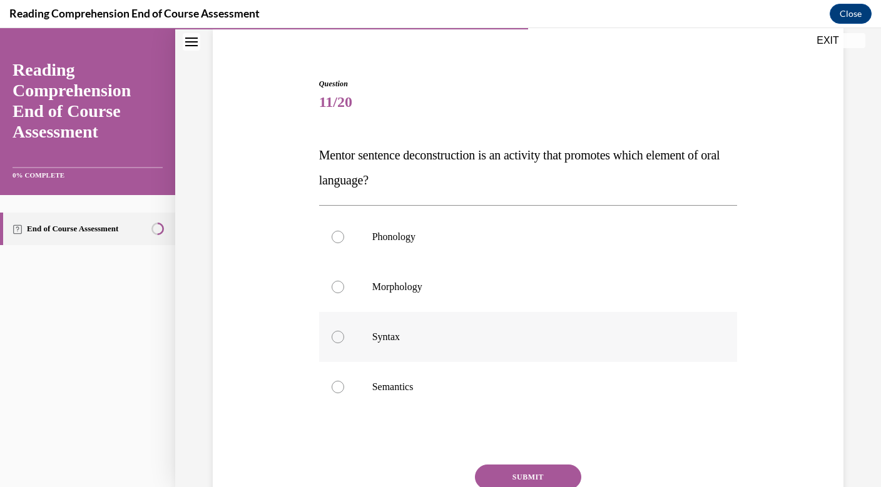
click at [338, 337] on div at bounding box center [337, 337] width 13 height 13
click at [338, 337] on input "Syntax" at bounding box center [337, 337] width 13 height 13
radio input "true"
click at [523, 476] on button "SUBMIT" at bounding box center [528, 477] width 106 height 25
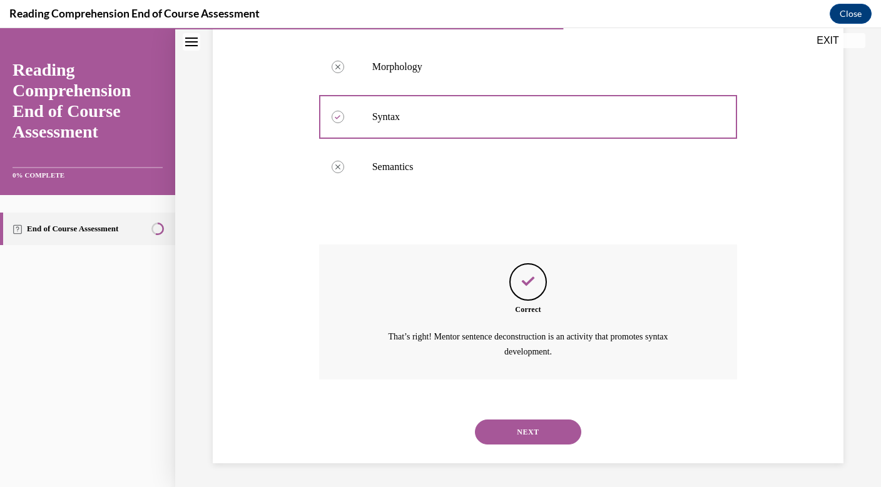
scroll to position [316, 0]
click at [528, 427] on button "NEXT" at bounding box center [528, 431] width 106 height 25
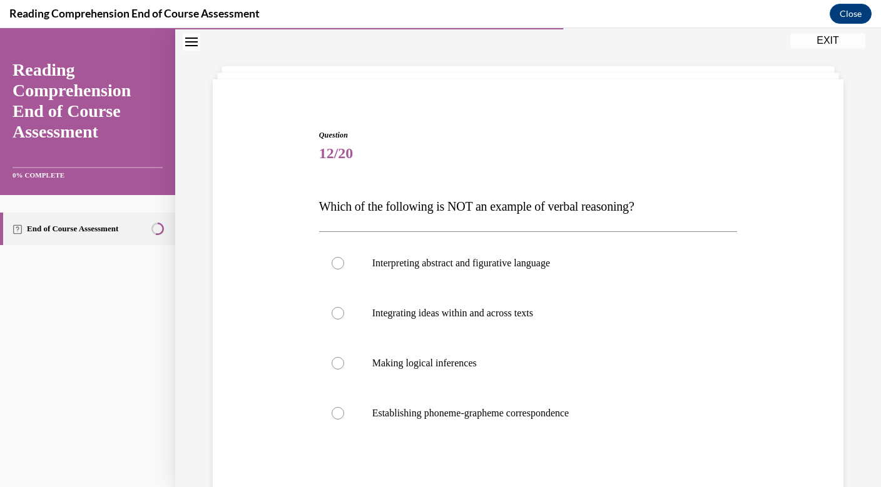
scroll to position [46, 0]
click at [339, 413] on div at bounding box center [337, 412] width 13 height 13
click at [339, 413] on input "Establishing phoneme-grapheme correspondence" at bounding box center [337, 412] width 13 height 13
radio input "true"
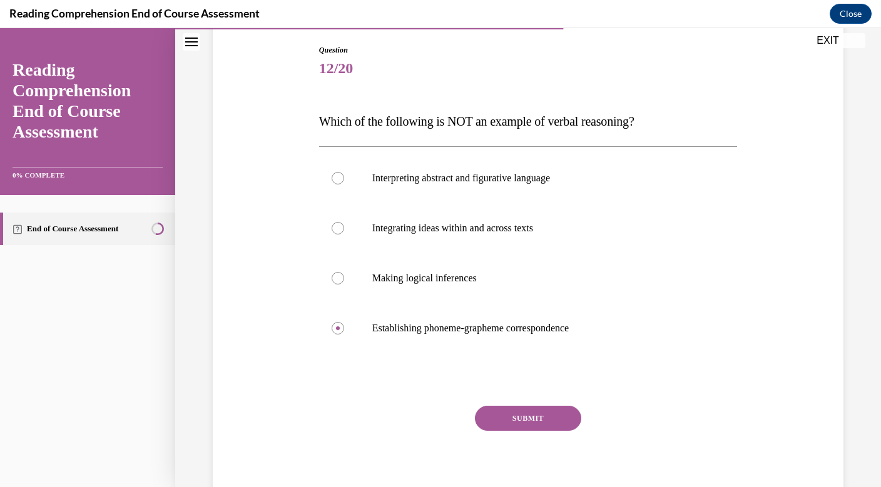
click at [515, 419] on button "SUBMIT" at bounding box center [528, 418] width 106 height 25
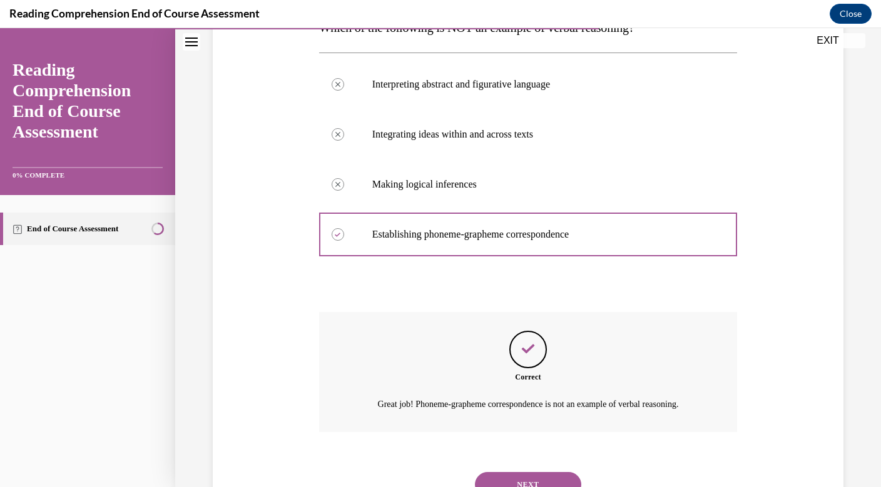
scroll to position [277, 0]
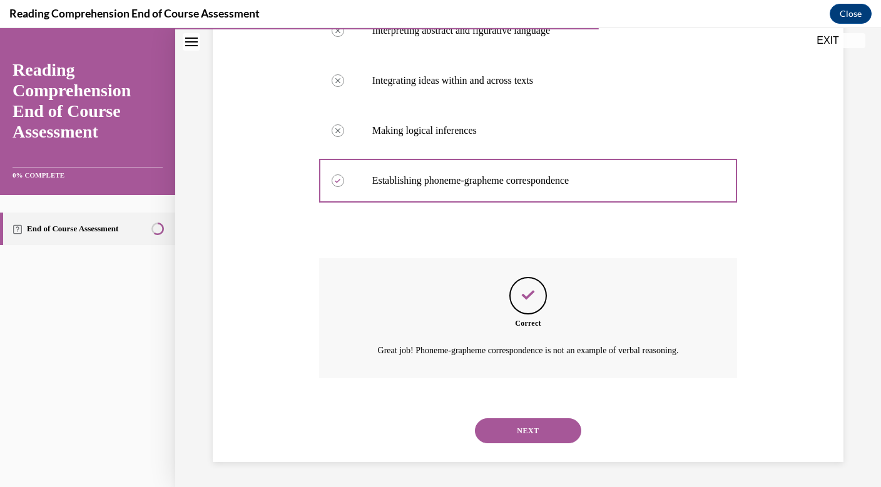
click at [530, 431] on button "NEXT" at bounding box center [528, 430] width 106 height 25
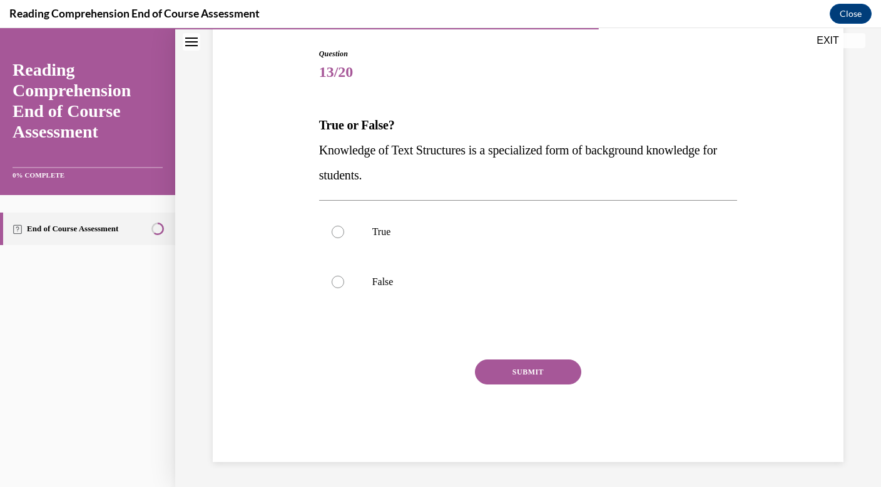
scroll to position [126, 0]
click at [337, 230] on div at bounding box center [337, 232] width 13 height 13
click at [337, 230] on input "True" at bounding box center [337, 232] width 13 height 13
radio input "true"
click at [530, 373] on button "SUBMIT" at bounding box center [528, 372] width 106 height 25
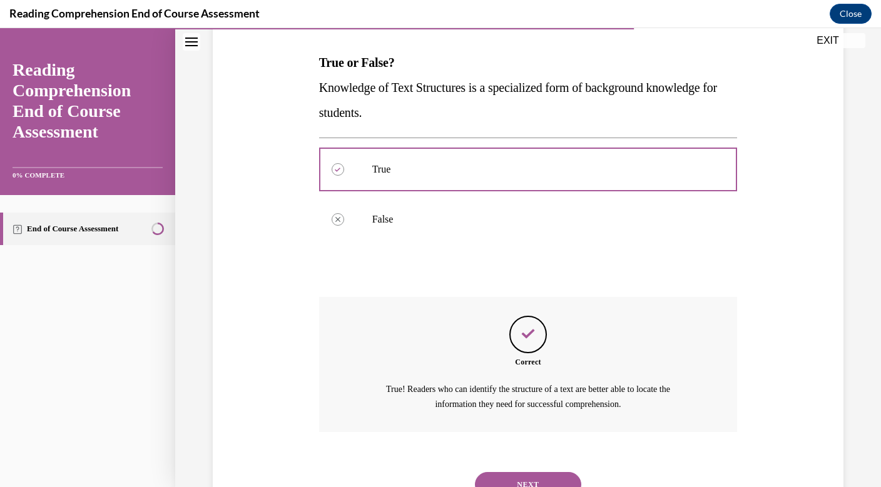
scroll to position [241, 0]
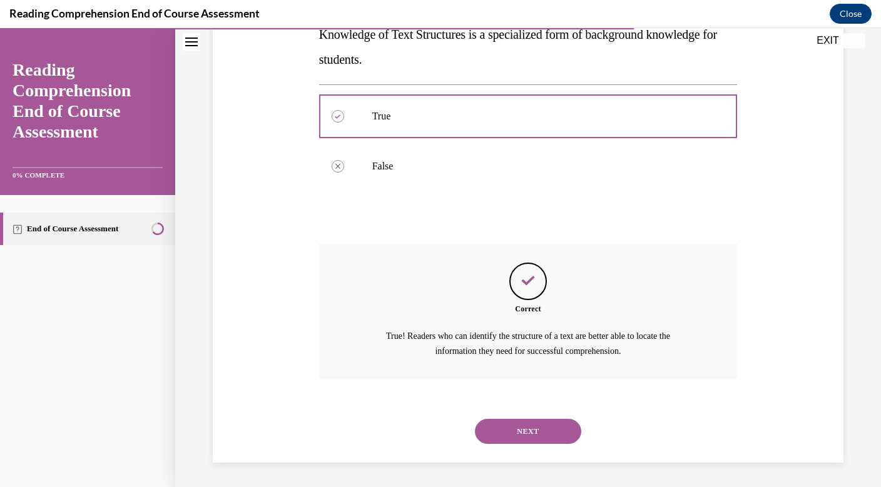
click at [530, 432] on button "NEXT" at bounding box center [528, 431] width 106 height 25
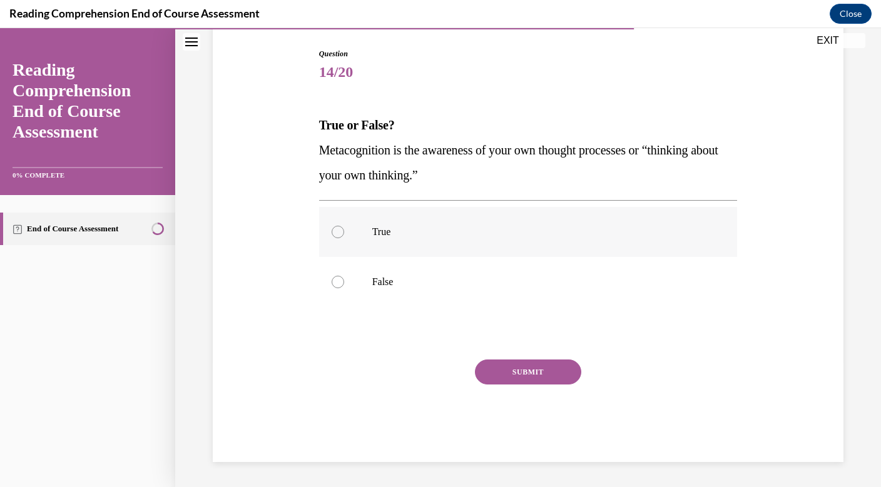
click at [338, 228] on div at bounding box center [337, 232] width 13 height 13
click at [338, 228] on input "True" at bounding box center [337, 232] width 13 height 13
radio input "true"
click at [530, 370] on button "SUBMIT" at bounding box center [528, 372] width 106 height 25
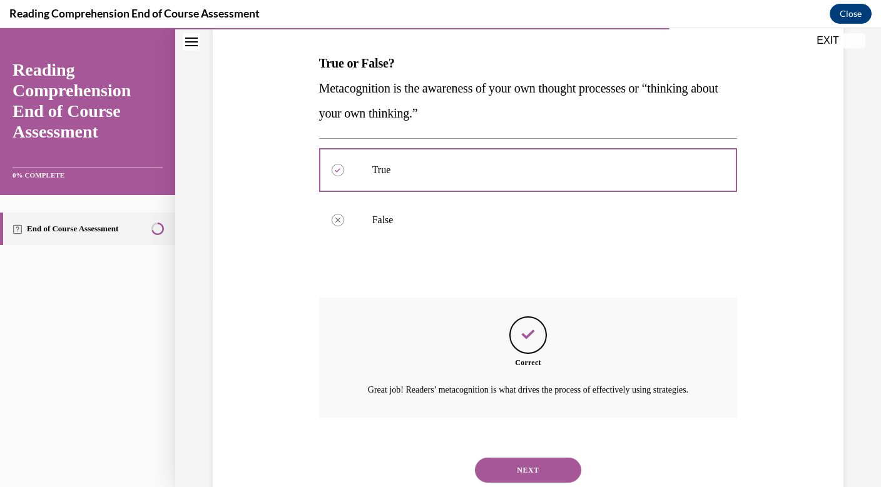
scroll to position [241, 0]
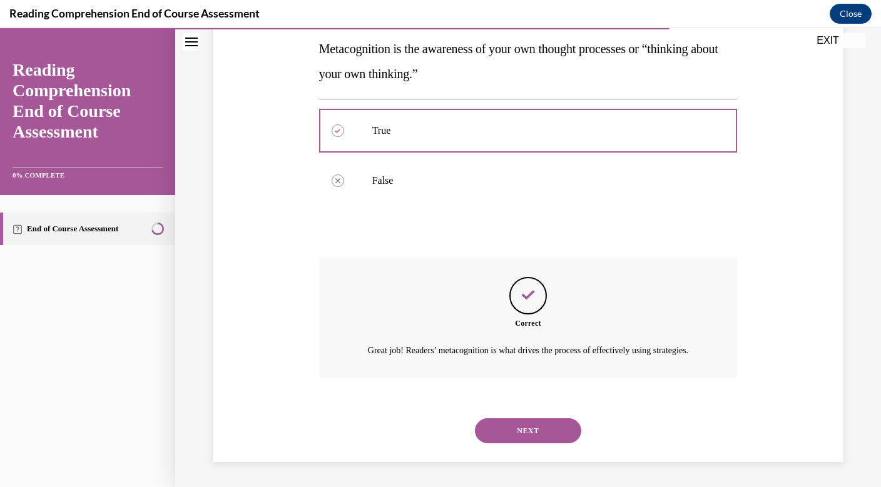
click at [533, 433] on button "NEXT" at bounding box center [528, 430] width 106 height 25
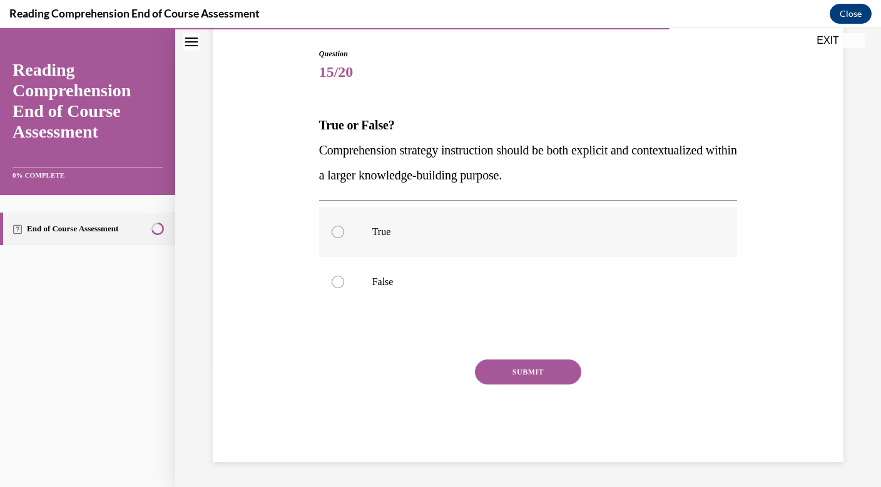
click at [336, 230] on div at bounding box center [337, 232] width 13 height 13
click at [336, 230] on input "True" at bounding box center [337, 232] width 13 height 13
radio input "true"
click at [527, 366] on button "SUBMIT" at bounding box center [528, 372] width 106 height 25
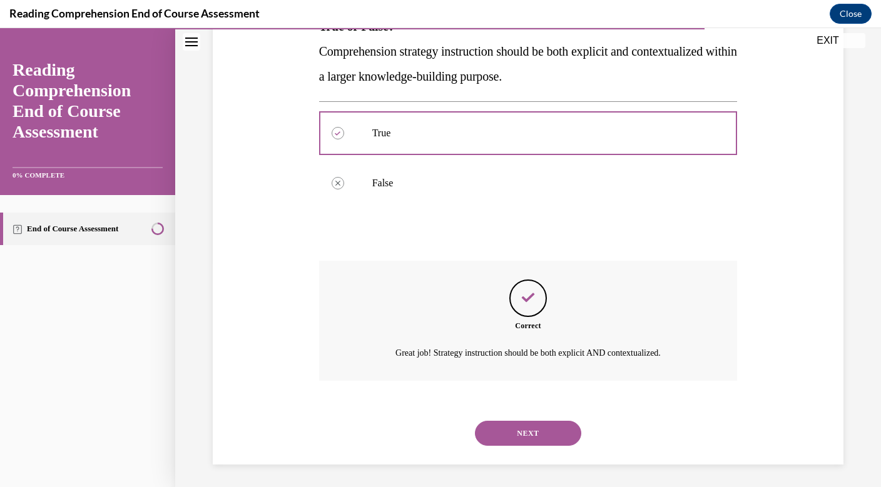
scroll to position [227, 0]
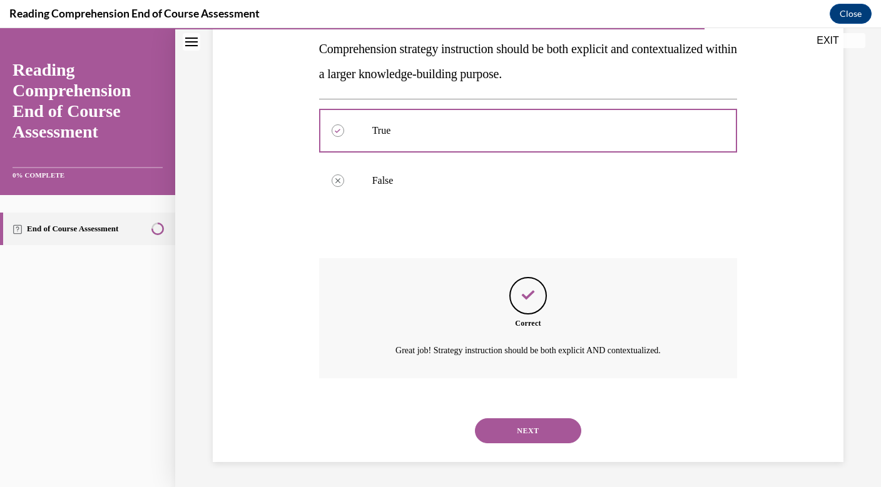
click at [537, 433] on button "NEXT" at bounding box center [528, 430] width 106 height 25
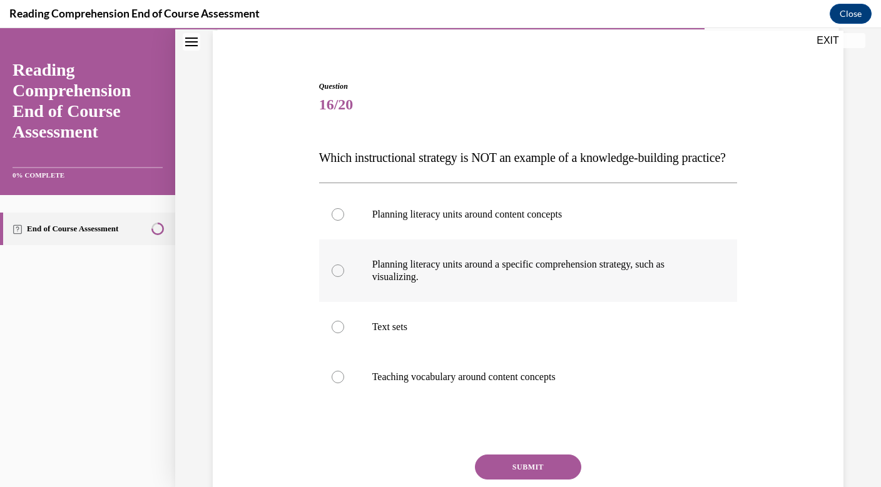
scroll to position [94, 0]
click at [337, 276] on div at bounding box center [337, 269] width 13 height 13
click at [337, 276] on input "Planning literacy units around a specific comprehension strategy, such as visua…" at bounding box center [337, 269] width 13 height 13
radio input "true"
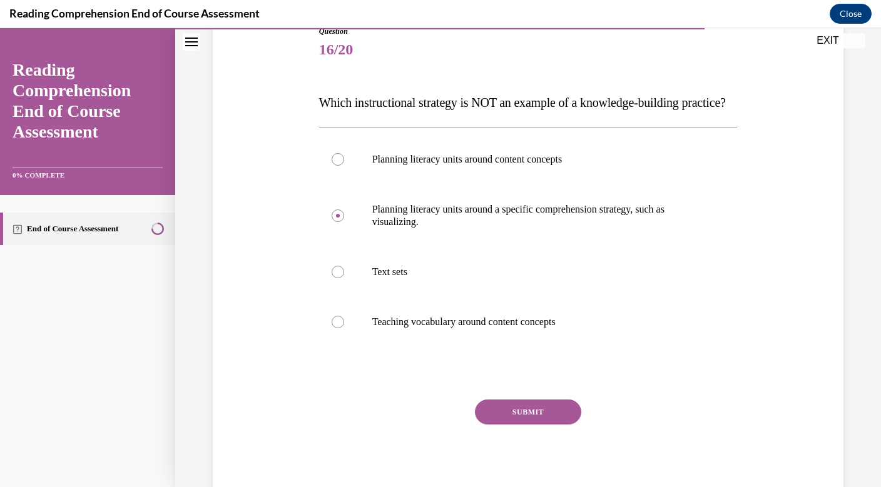
scroll to position [149, 0]
click at [527, 424] on button "SUBMIT" at bounding box center [528, 411] width 106 height 25
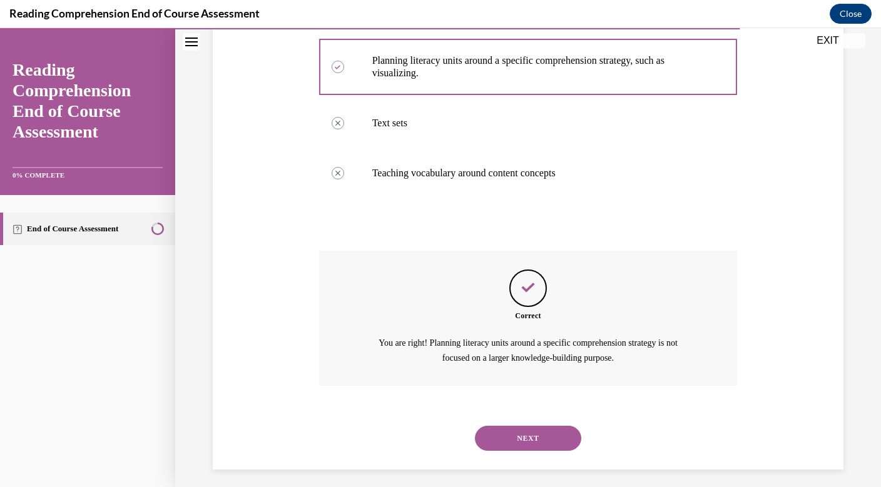
scroll to position [329, 0]
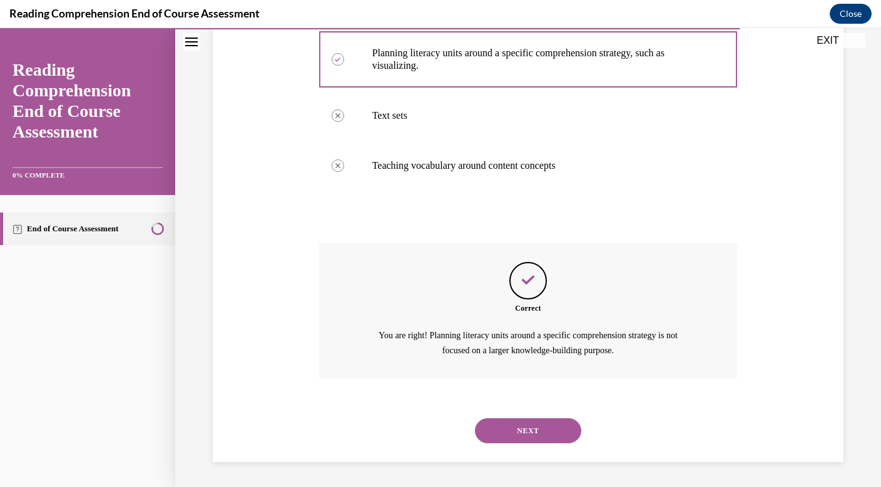
click at [534, 435] on button "NEXT" at bounding box center [528, 430] width 106 height 25
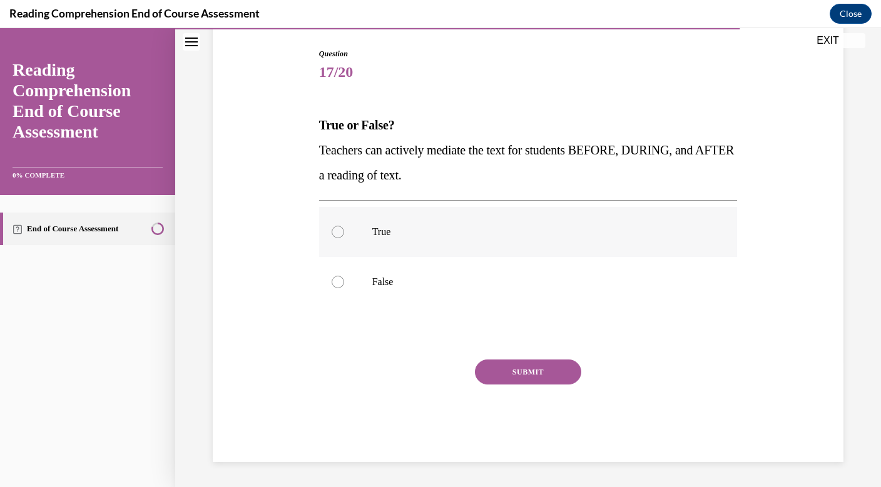
click at [336, 228] on div at bounding box center [337, 232] width 13 height 13
click at [336, 228] on input "True" at bounding box center [337, 232] width 13 height 13
radio input "true"
click at [528, 373] on button "SUBMIT" at bounding box center [528, 372] width 106 height 25
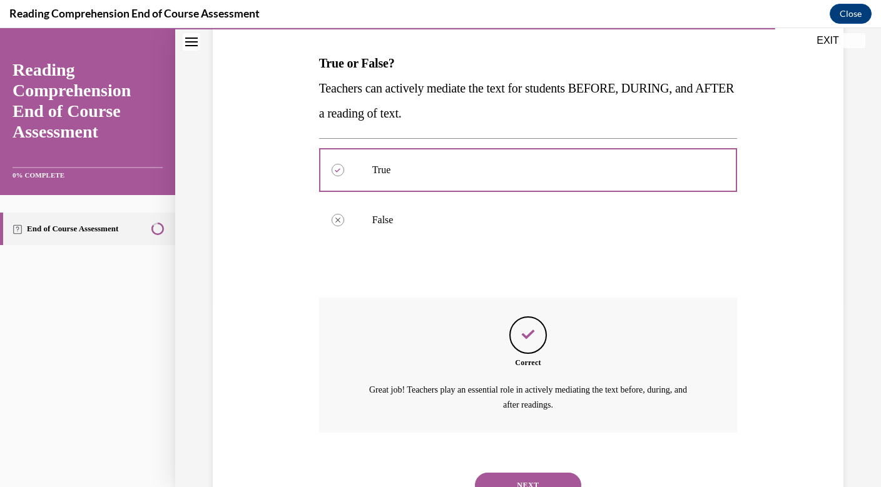
scroll to position [241, 0]
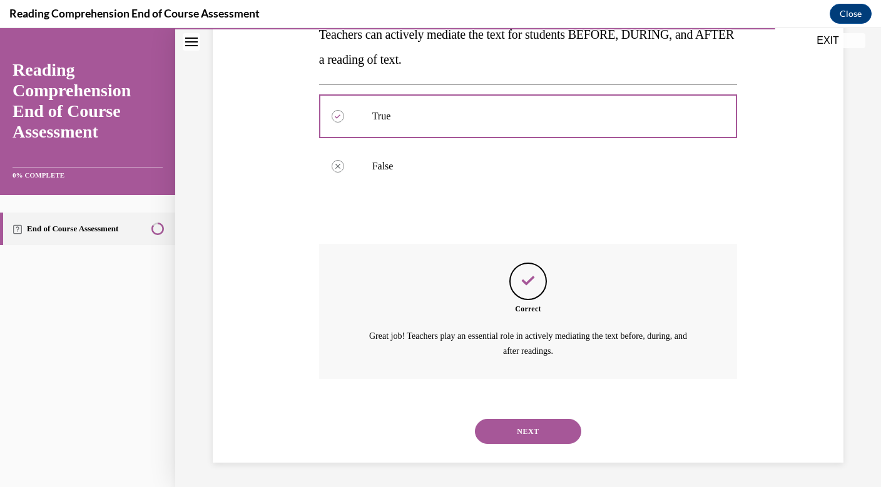
click at [530, 429] on button "NEXT" at bounding box center [528, 431] width 106 height 25
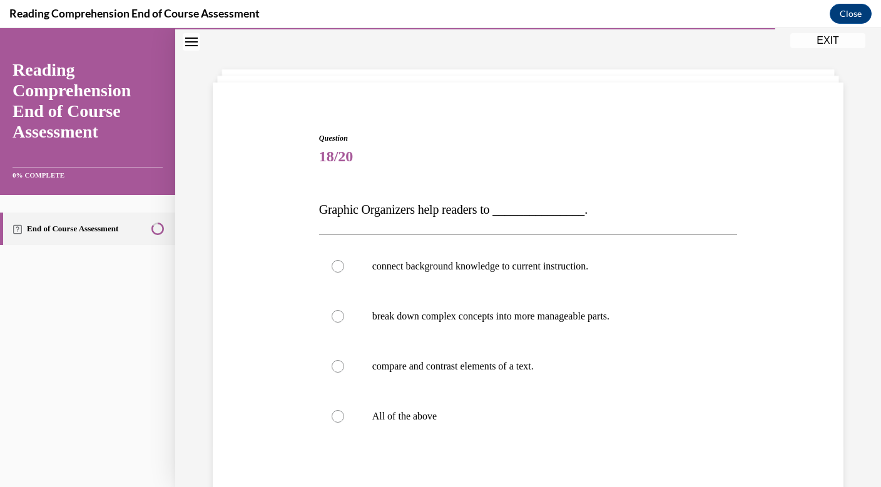
scroll to position [46, 0]
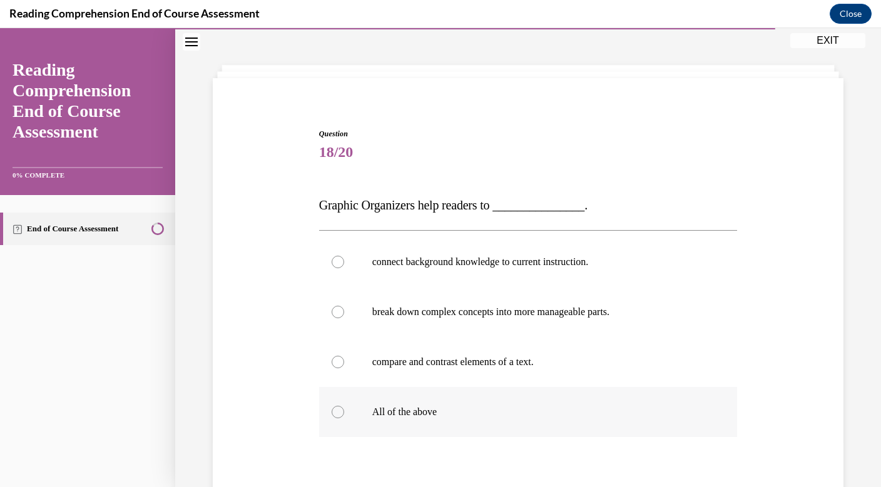
click at [338, 411] on div at bounding box center [337, 412] width 13 height 13
click at [338, 411] on input "All of the above" at bounding box center [337, 412] width 13 height 13
radio input "true"
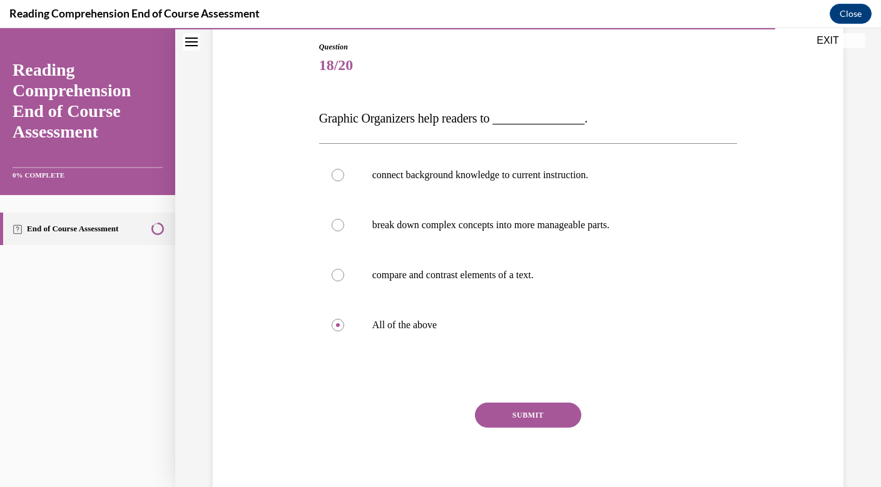
click at [538, 415] on button "SUBMIT" at bounding box center [528, 415] width 106 height 25
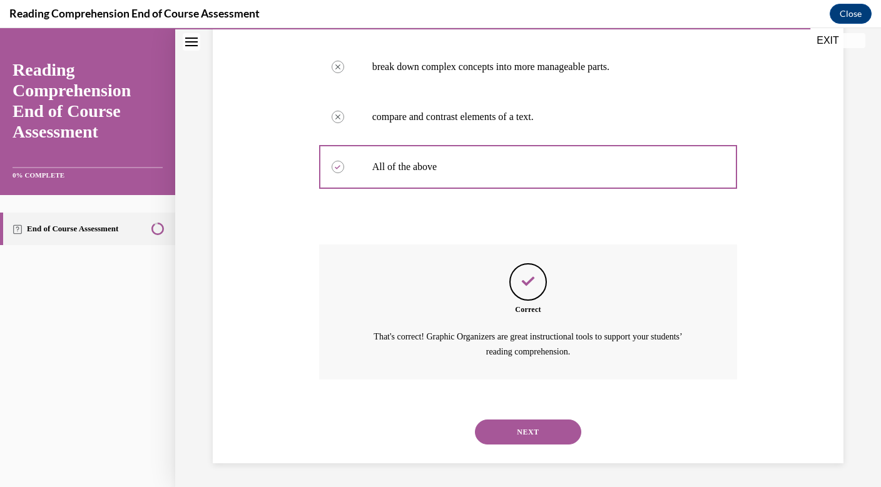
scroll to position [291, 0]
click at [535, 430] on button "NEXT" at bounding box center [528, 431] width 106 height 25
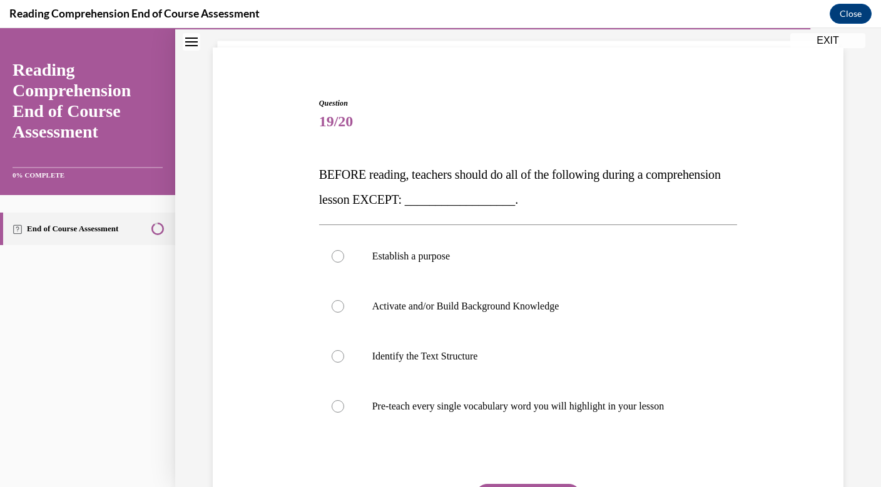
scroll to position [79, 0]
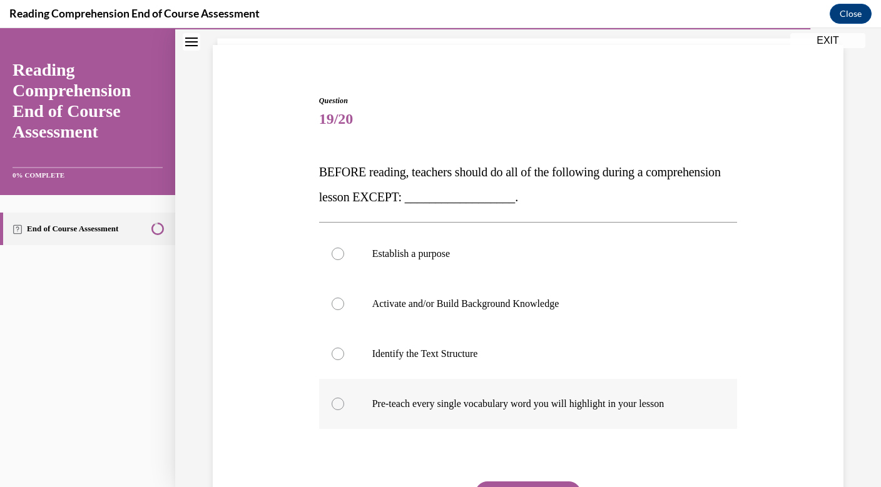
click at [340, 405] on div at bounding box center [337, 404] width 13 height 13
click at [340, 405] on input "Pre-teach every single vocabulary word you will highlight in your lesson" at bounding box center [337, 404] width 13 height 13
radio input "true"
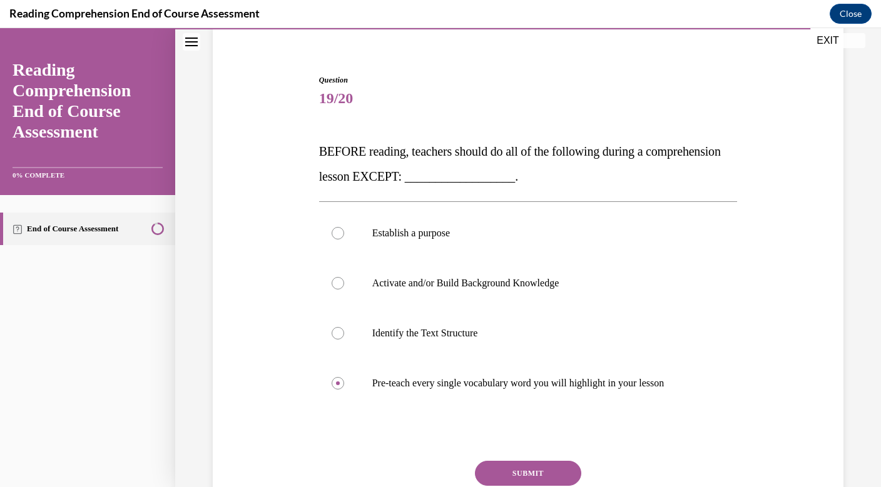
click at [534, 472] on button "SUBMIT" at bounding box center [528, 473] width 106 height 25
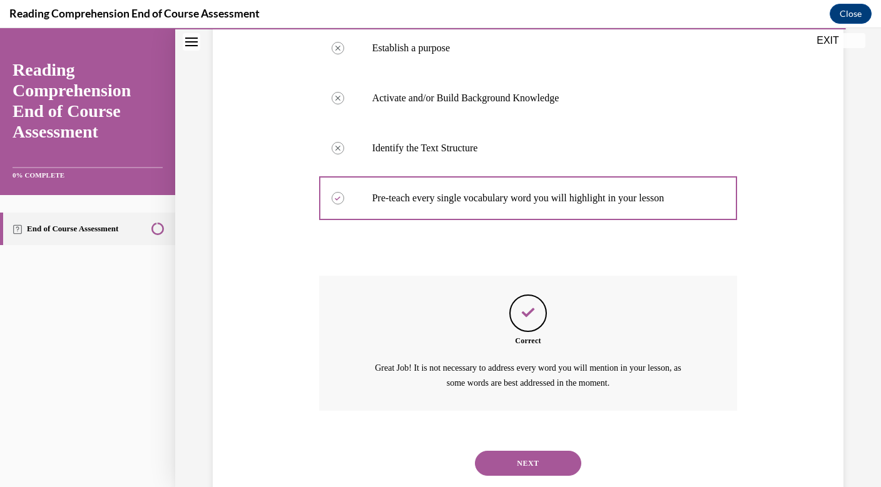
scroll to position [316, 0]
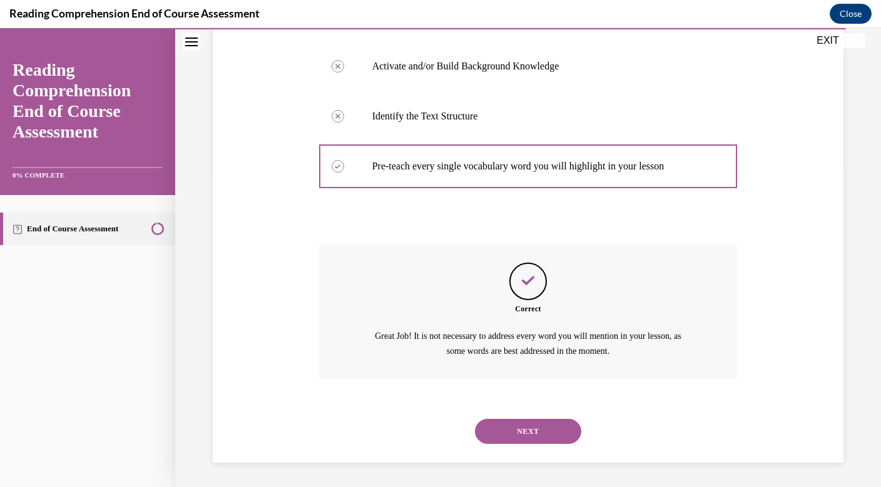
click at [533, 434] on button "NEXT" at bounding box center [528, 431] width 106 height 25
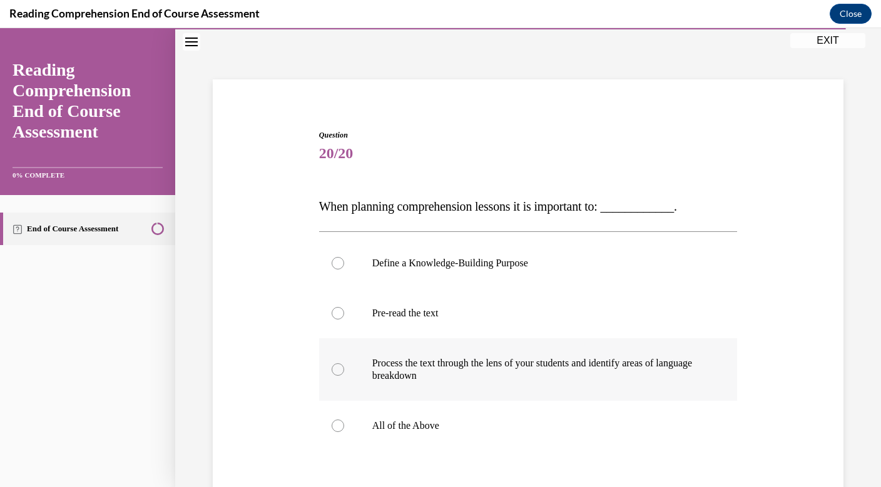
scroll to position [46, 0]
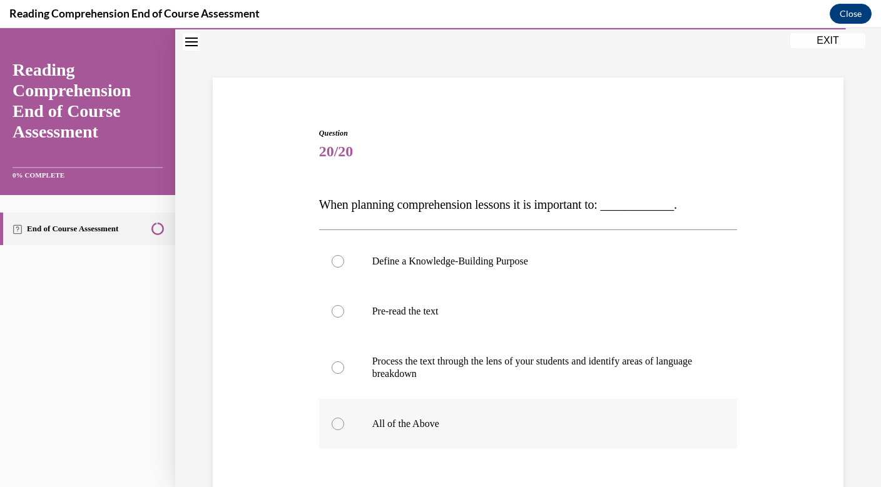
click at [339, 425] on div at bounding box center [337, 424] width 13 height 13
click at [339, 425] on input "All of the Above" at bounding box center [337, 424] width 13 height 13
radio input "true"
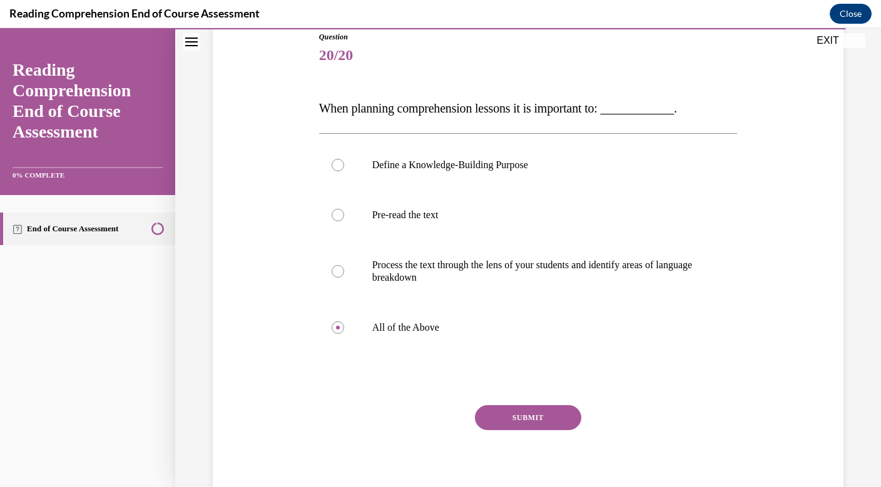
click at [537, 416] on button "SUBMIT" at bounding box center [528, 417] width 106 height 25
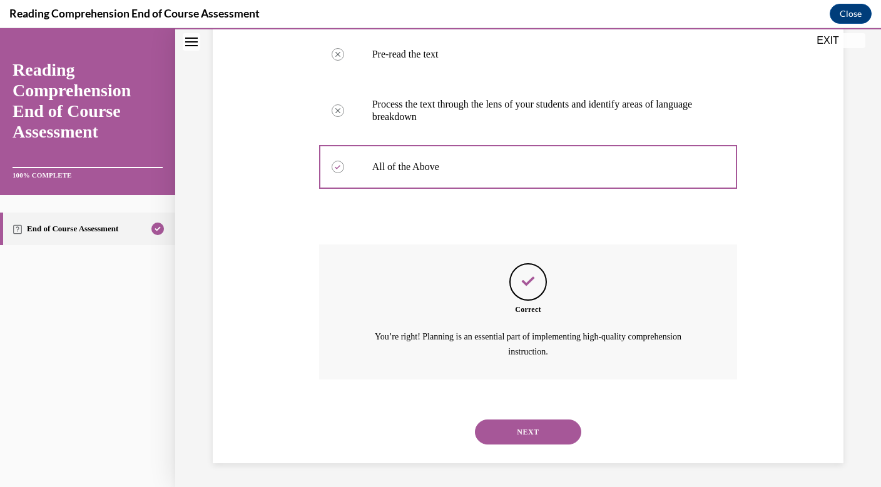
scroll to position [304, 0]
click at [537, 431] on button "NEXT" at bounding box center [528, 431] width 106 height 25
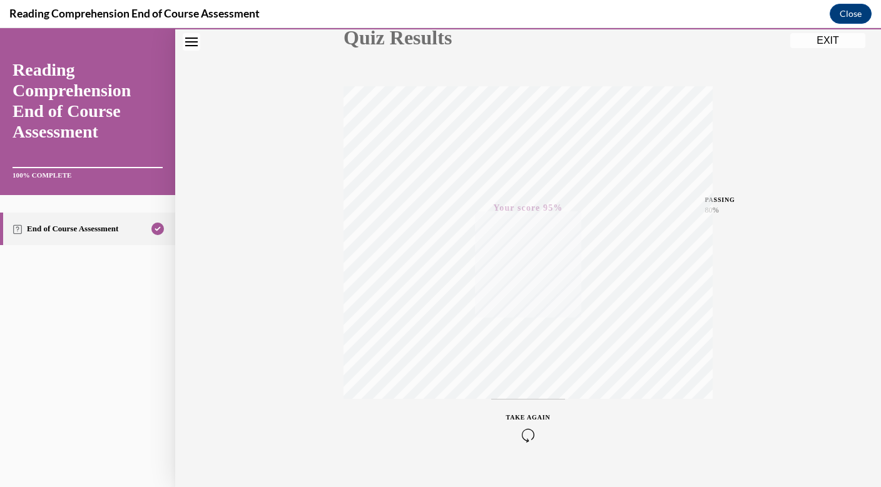
scroll to position [182, 0]
click at [827, 43] on button "EXIT" at bounding box center [827, 40] width 75 height 15
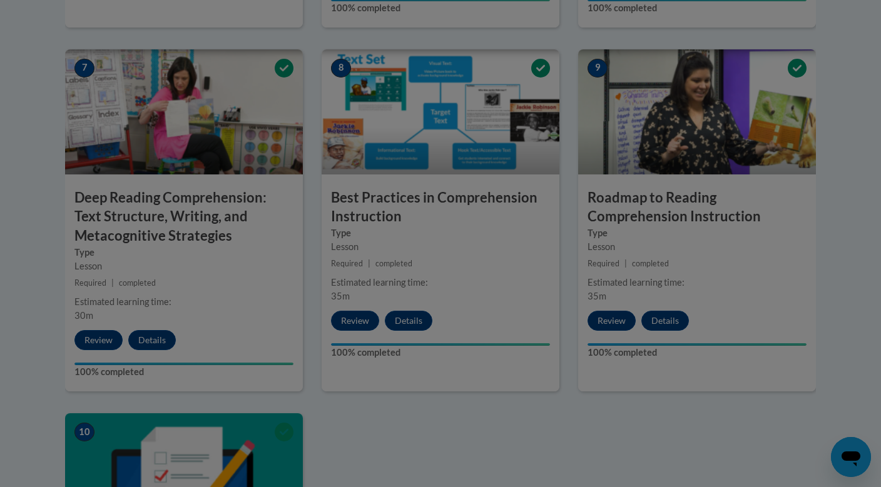
scroll to position [1050, 0]
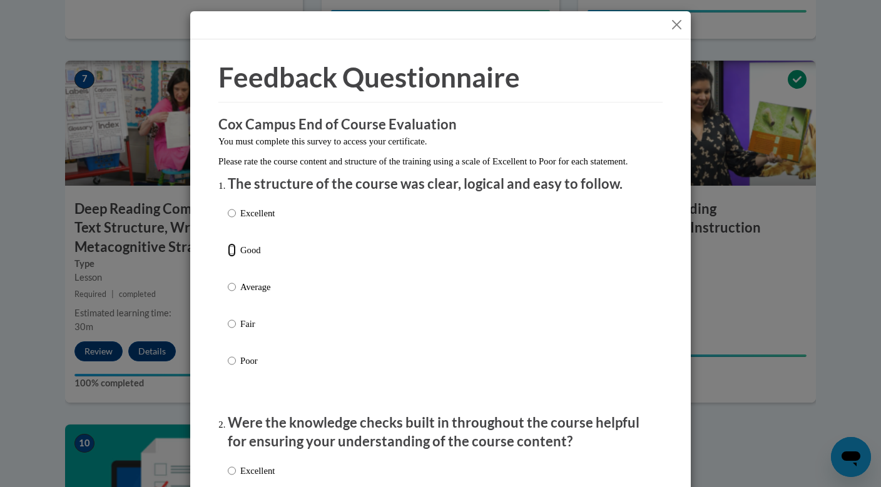
click at [234, 257] on input "Good" at bounding box center [232, 250] width 8 height 14
radio input "true"
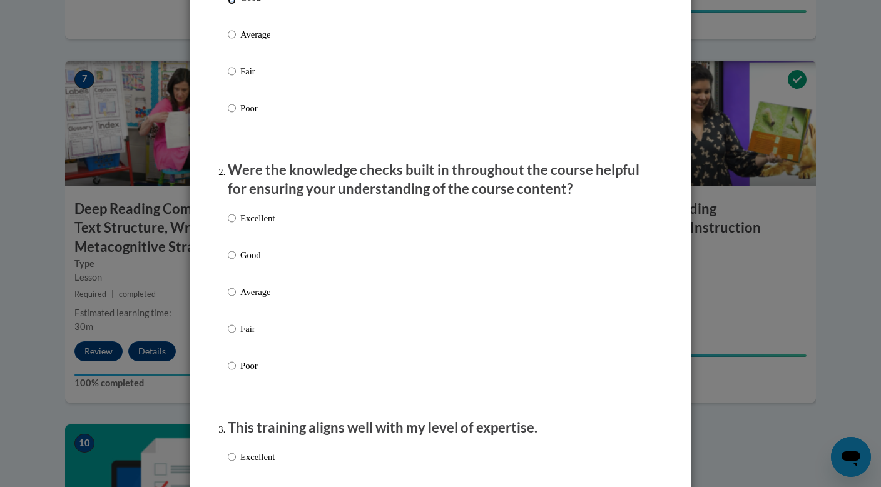
scroll to position [255, 0]
click at [233, 260] on input "Good" at bounding box center [232, 253] width 8 height 14
radio input "true"
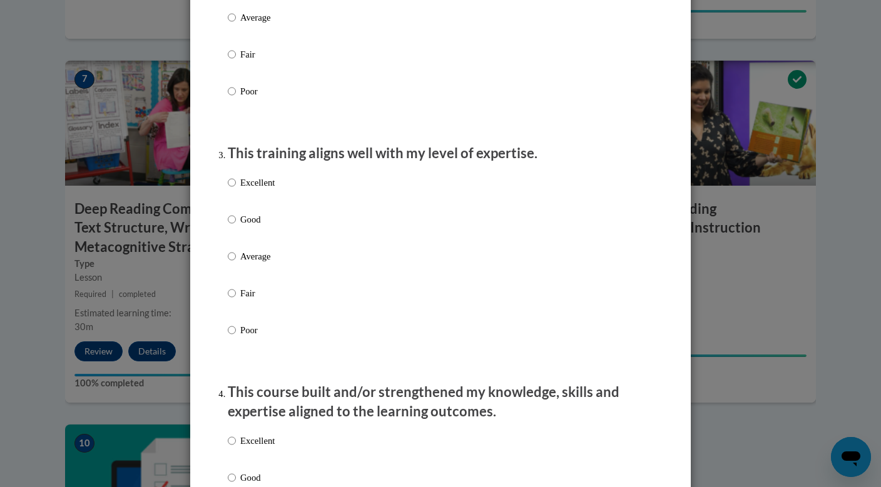
scroll to position [530, 0]
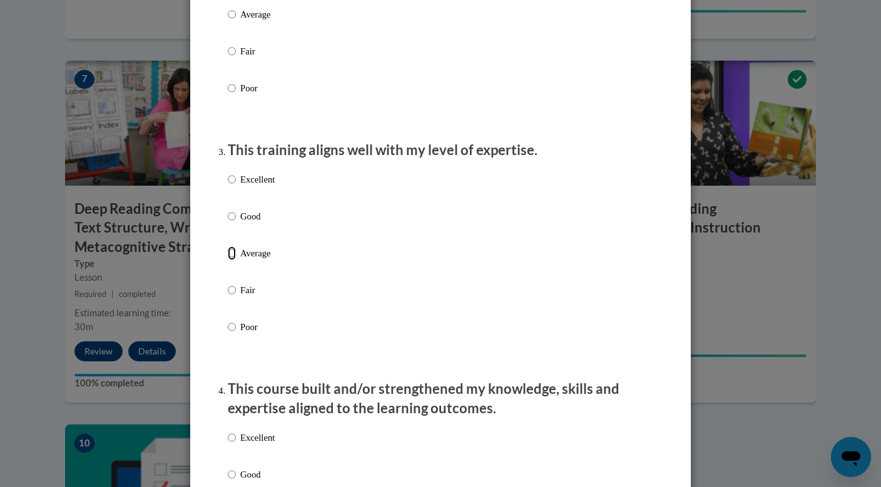
click at [233, 260] on input "Average" at bounding box center [232, 253] width 8 height 14
radio input "true"
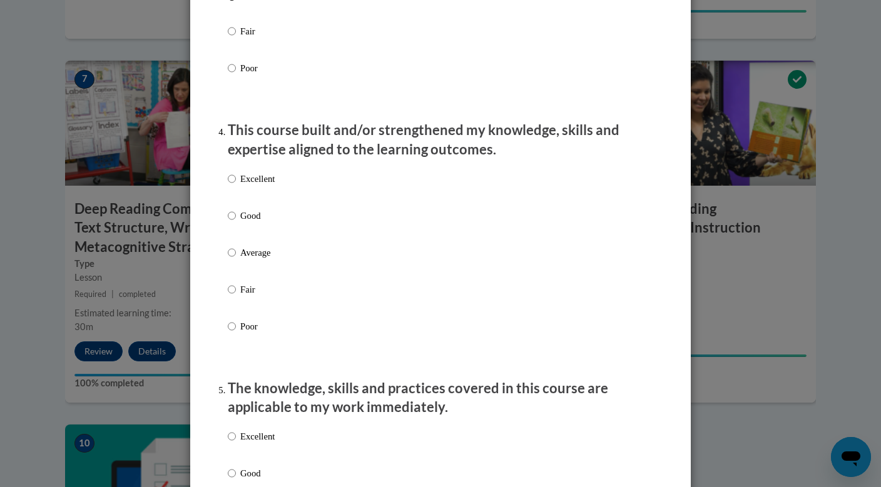
scroll to position [790, 0]
click at [233, 258] on input "Average" at bounding box center [232, 252] width 8 height 14
radio input "true"
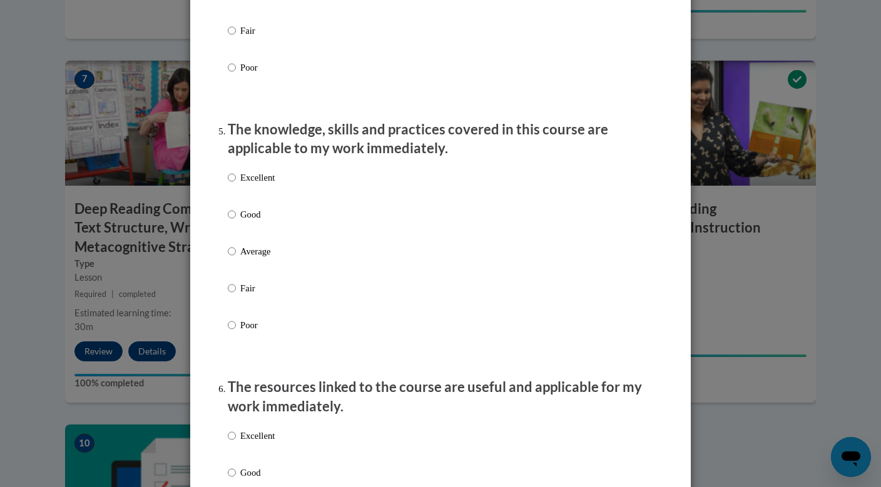
scroll to position [1049, 0]
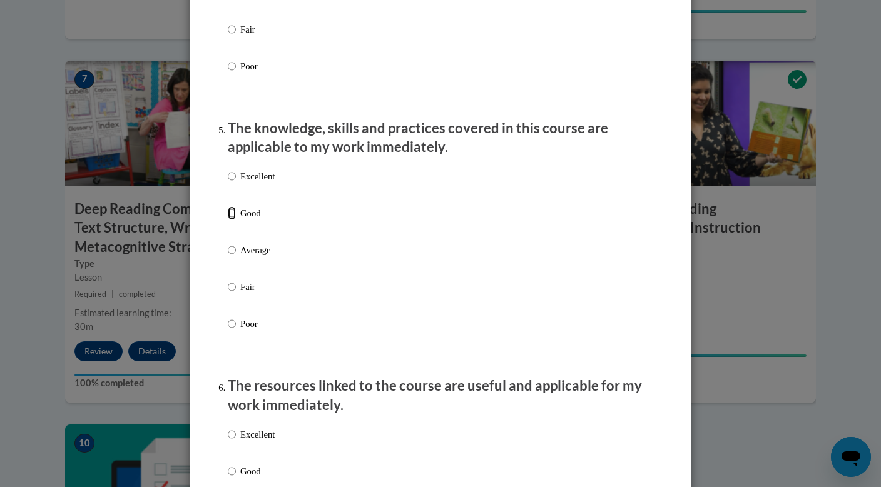
click at [232, 220] on input "Good" at bounding box center [232, 213] width 8 height 14
radio input "true"
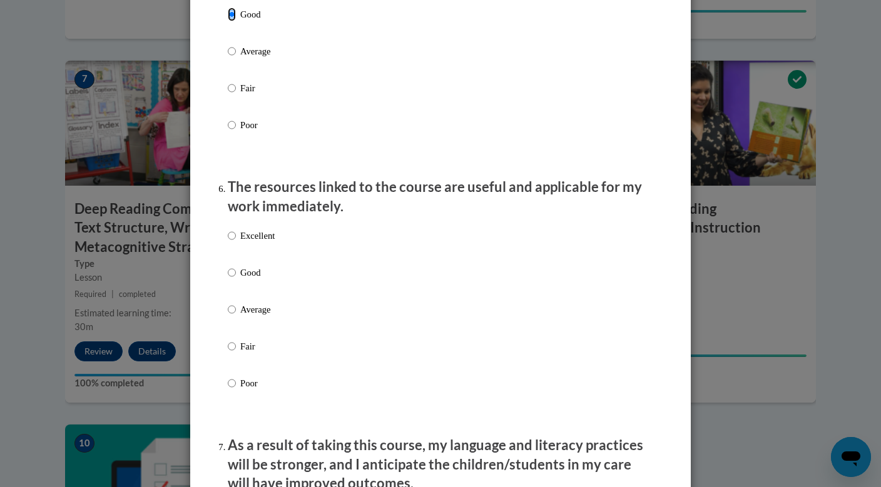
scroll to position [1249, 0]
click at [234, 278] on input "Good" at bounding box center [232, 272] width 8 height 14
radio input "true"
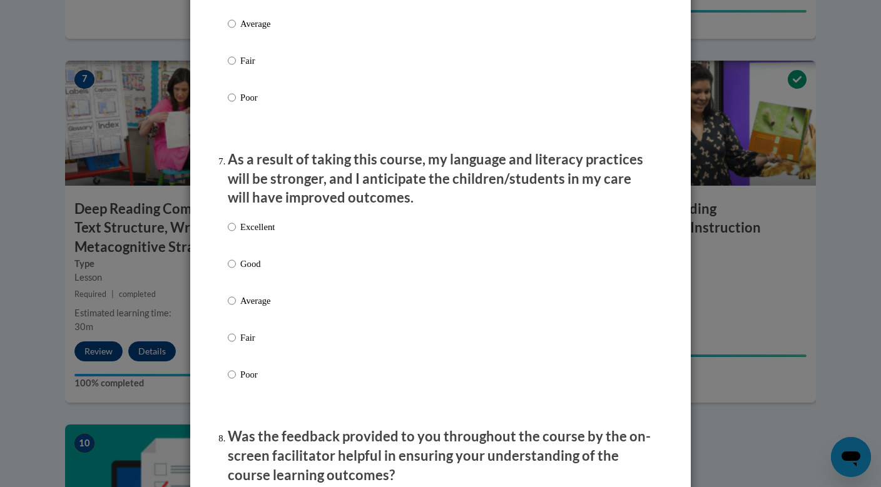
scroll to position [1537, 0]
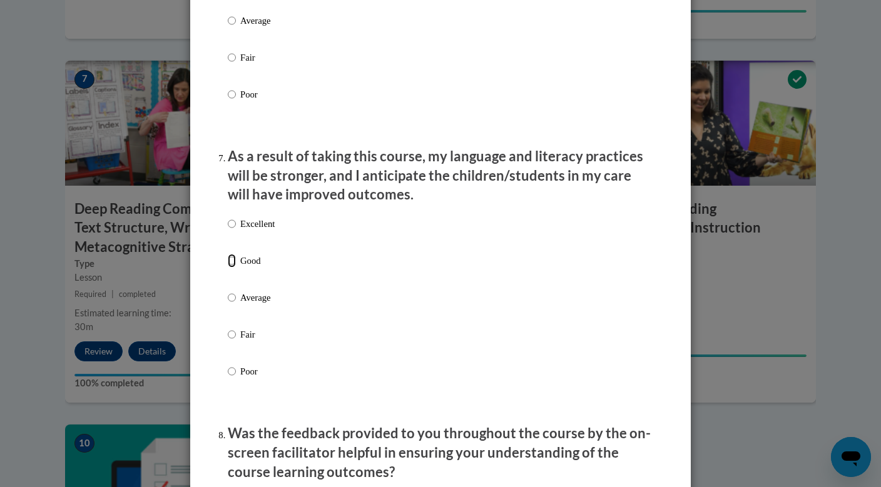
click at [232, 268] on input "Good" at bounding box center [232, 261] width 8 height 14
radio input "true"
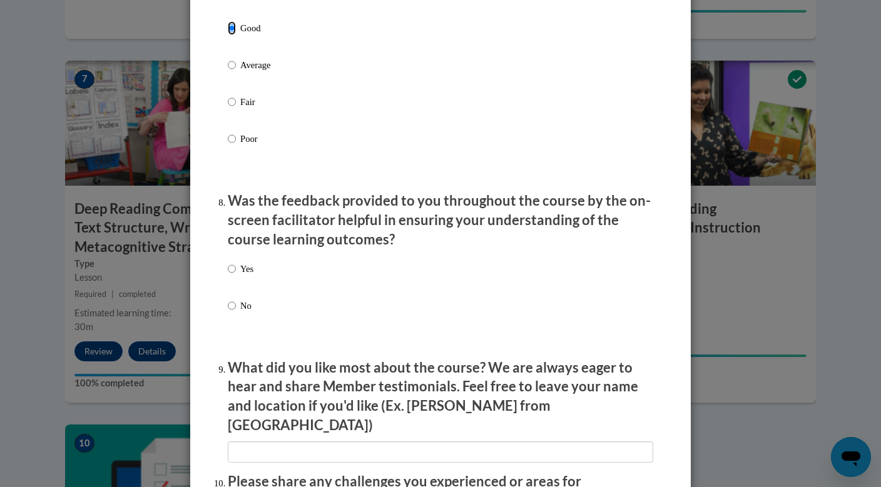
scroll to position [1774, 0]
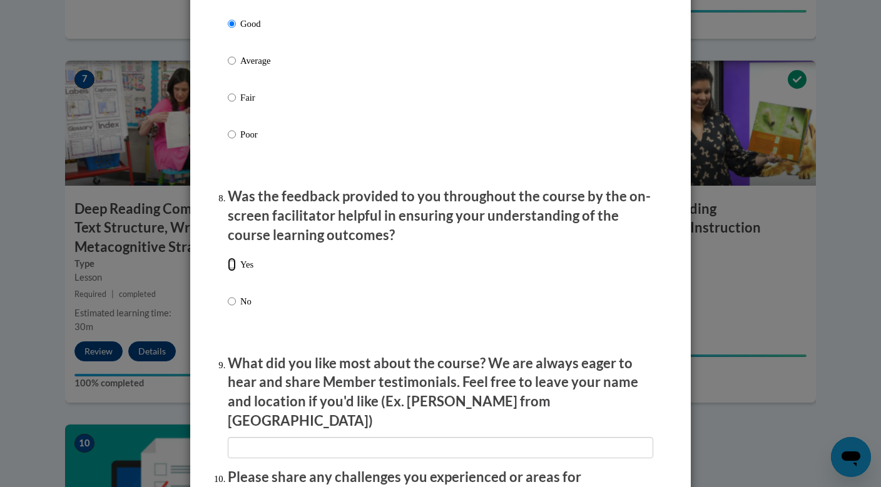
click at [231, 271] on input "Yes" at bounding box center [232, 265] width 8 height 14
radio input "true"
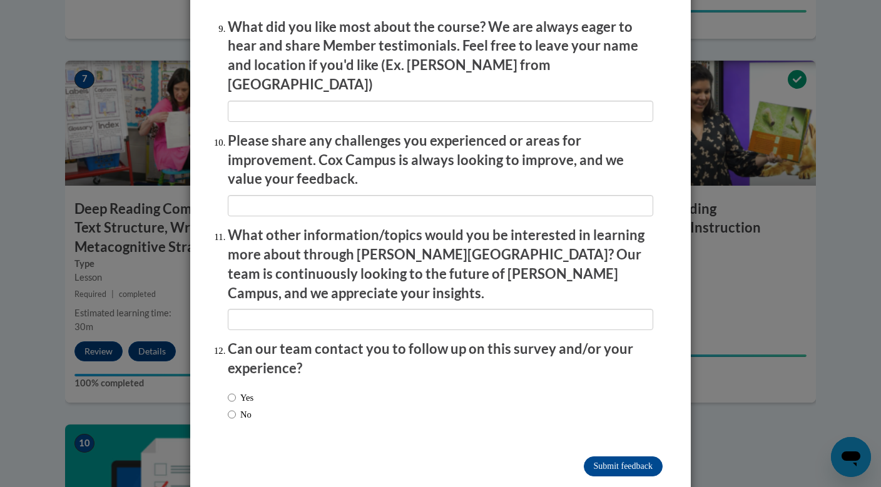
scroll to position [2114, 0]
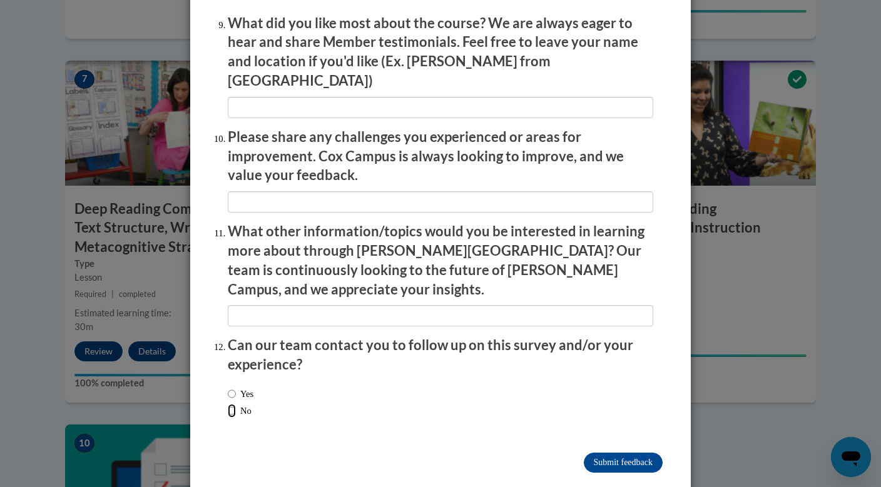
click at [232, 404] on input "No" at bounding box center [232, 411] width 8 height 14
radio input "true"
click at [613, 453] on input "Submit feedback" at bounding box center [622, 463] width 79 height 20
